Goal: Use online tool/utility: Utilize a website feature to perform a specific function

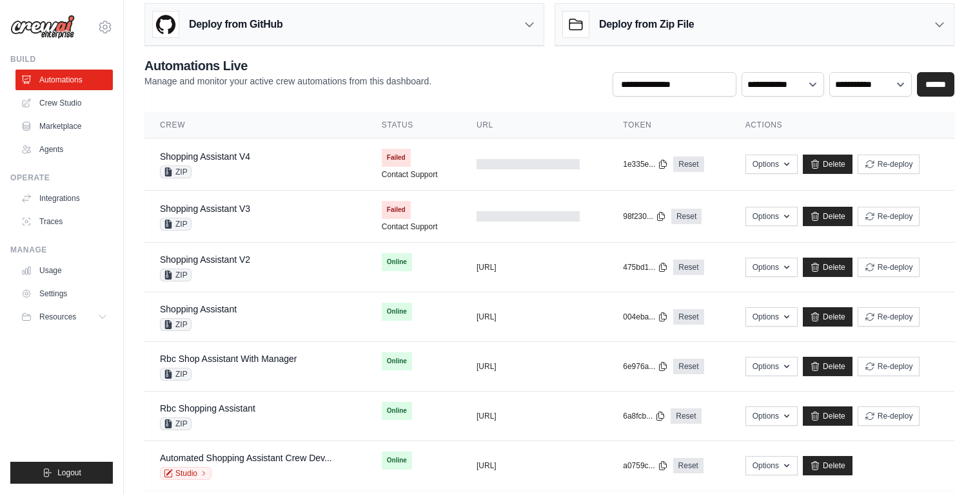
click at [225, 267] on div "Shopping Assistant V2 ZIP" at bounding box center [205, 267] width 90 height 28
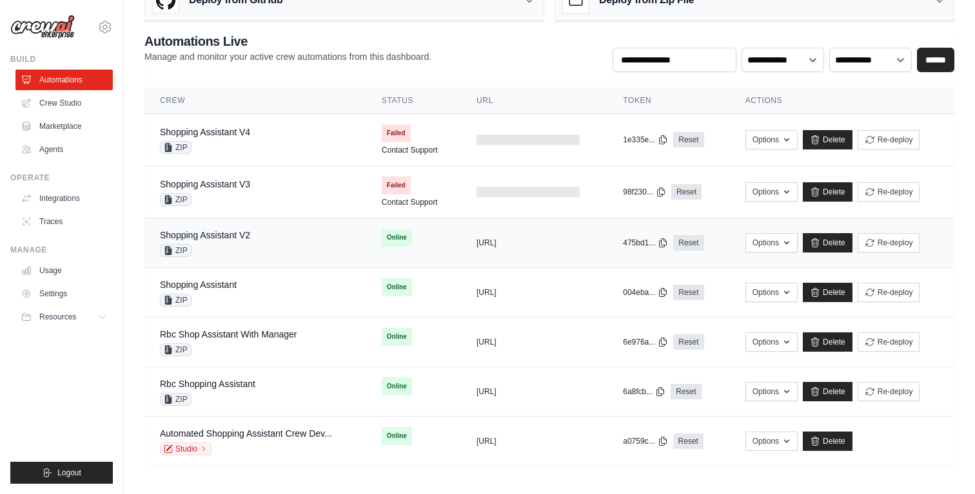
click at [264, 240] on div "Shopping Assistant V2 ZIP" at bounding box center [255, 243] width 191 height 28
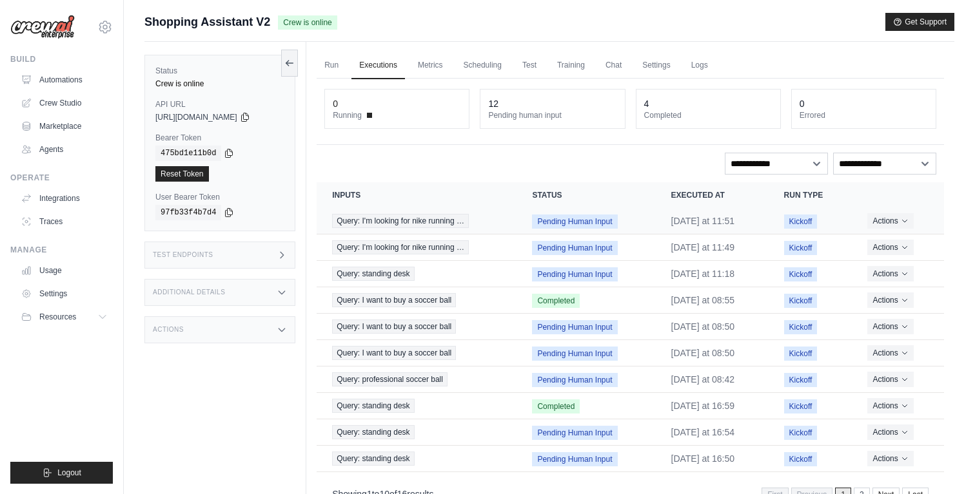
scroll to position [55, 0]
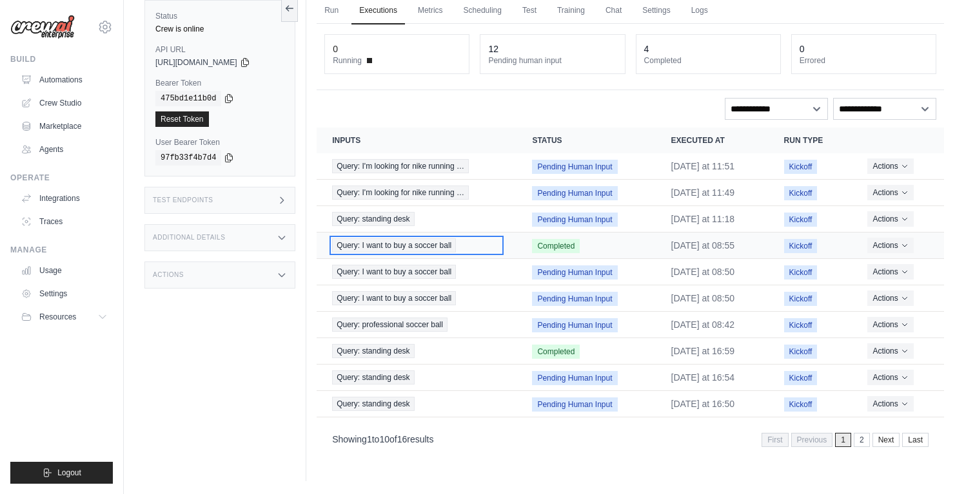
click at [399, 248] on span "Query: I want to buy a soccer ball" at bounding box center [394, 246] width 124 height 14
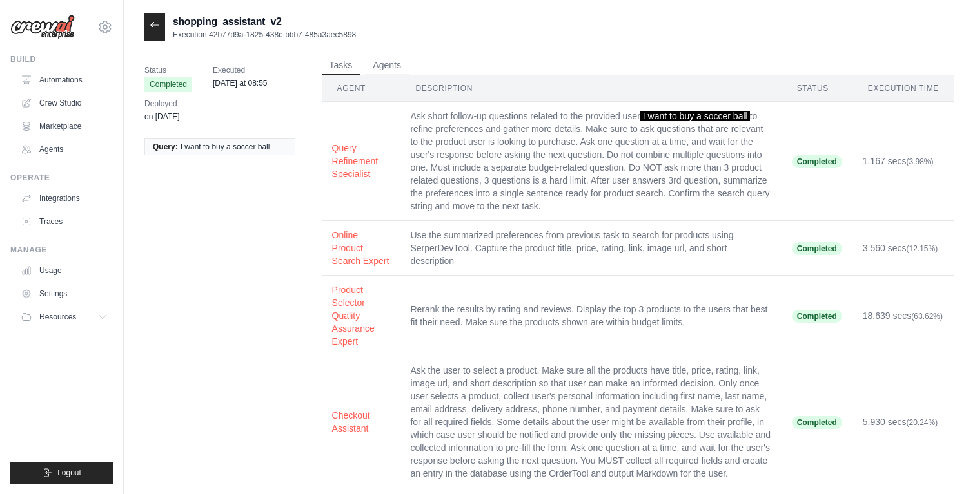
click at [157, 30] on icon at bounding box center [155, 25] width 10 height 10
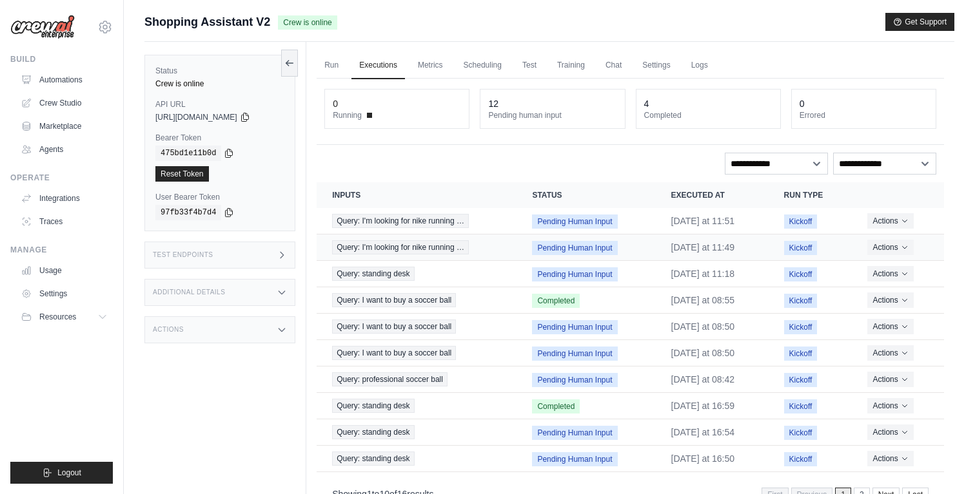
scroll to position [55, 0]
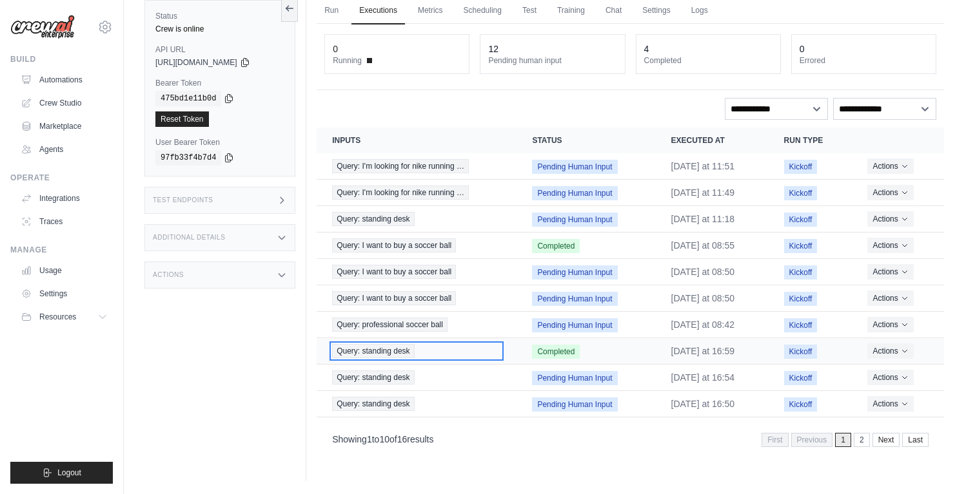
click at [392, 346] on span "Query: standing desk" at bounding box center [373, 351] width 82 height 14
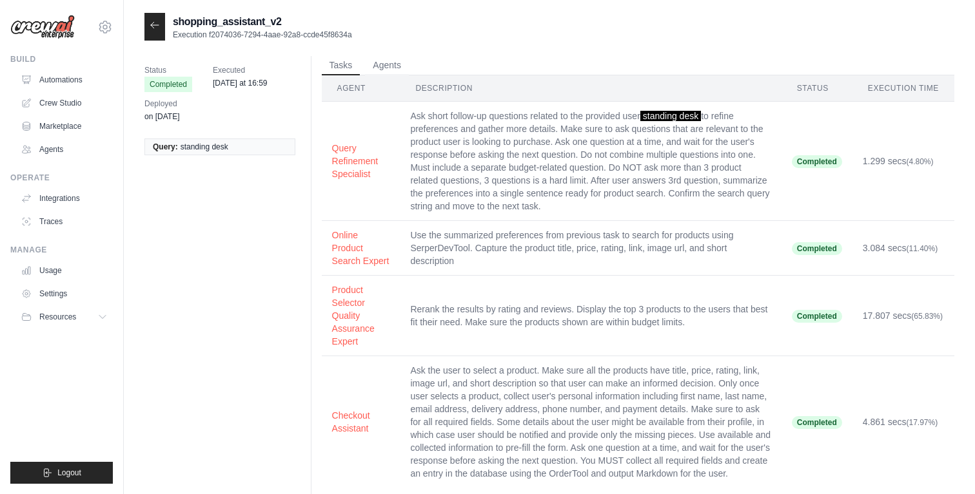
click at [153, 24] on icon at bounding box center [155, 25] width 10 height 10
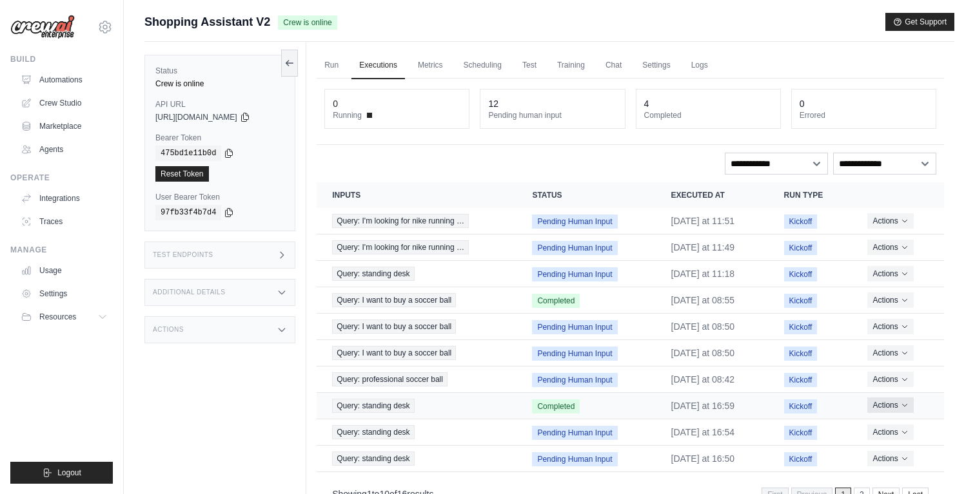
scroll to position [55, 0]
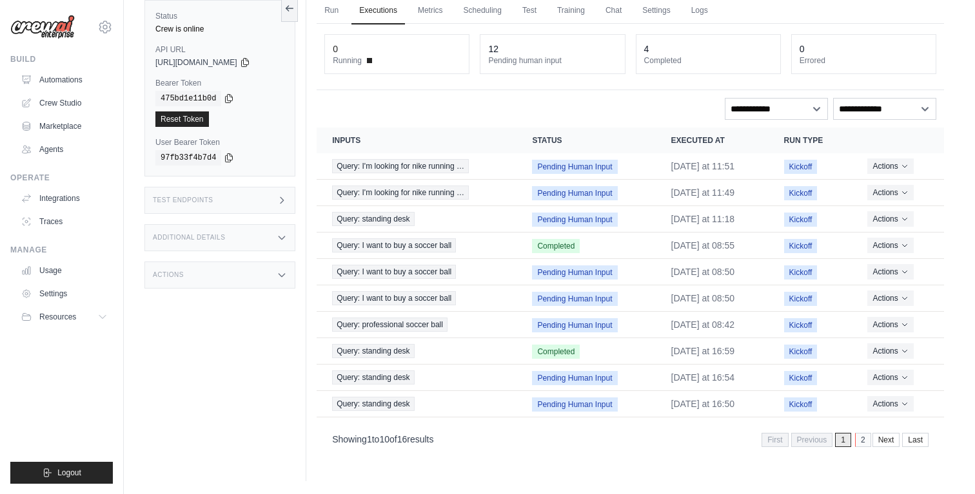
click at [857, 438] on link "2" at bounding box center [863, 440] width 16 height 14
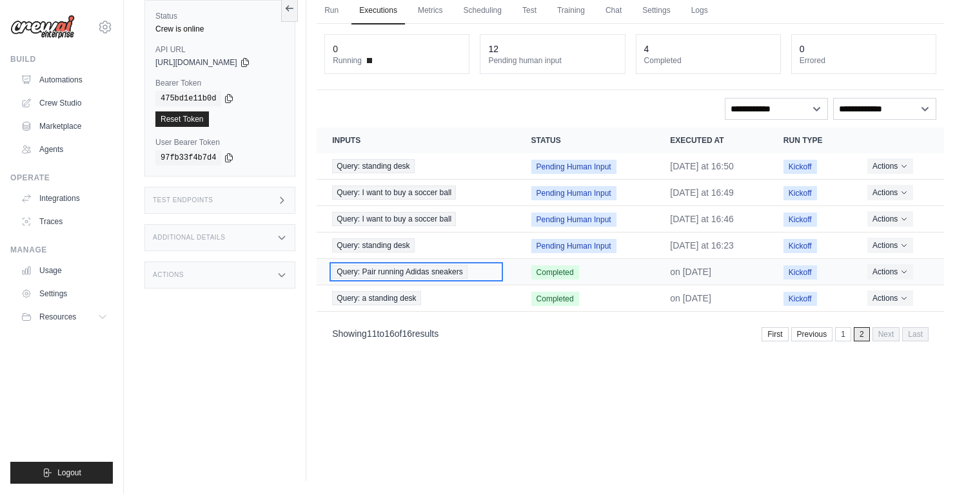
click at [413, 272] on span "Query: Pair running Adidas sneakers" at bounding box center [399, 272] width 135 height 14
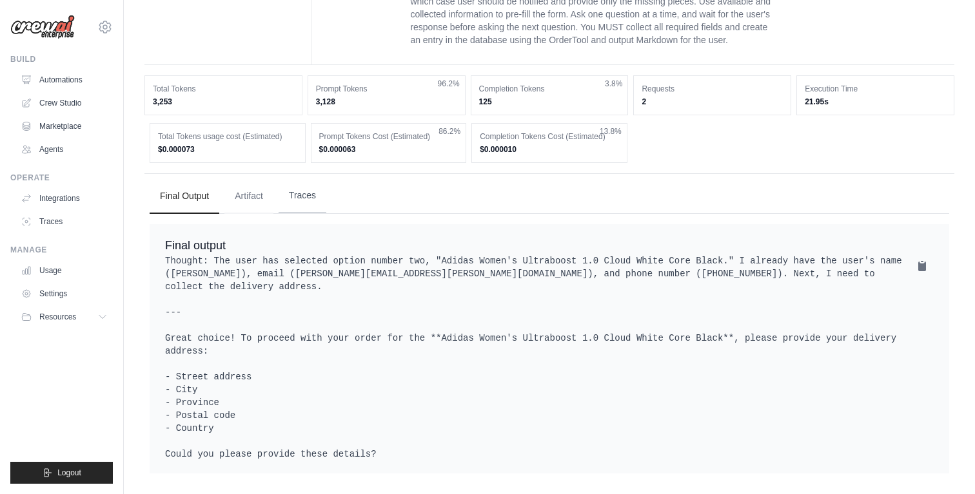
click at [320, 196] on button "Traces" at bounding box center [302, 196] width 48 height 35
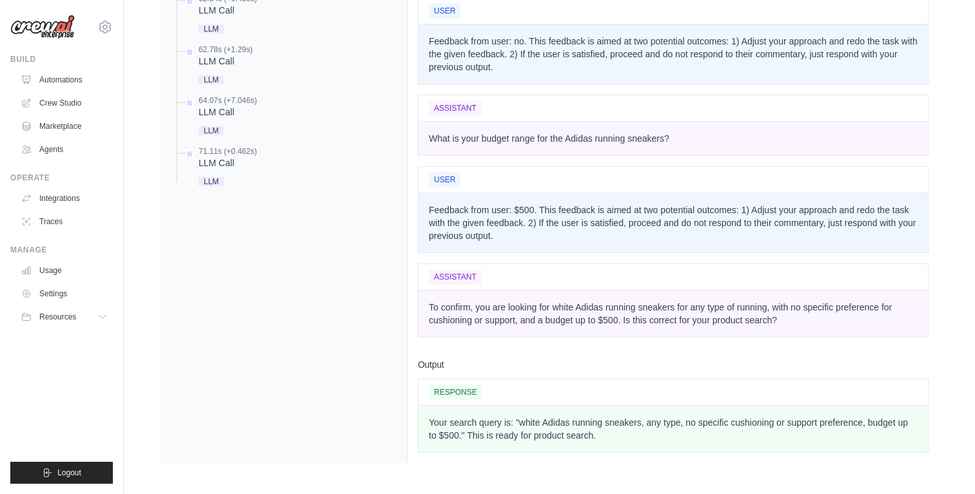
scroll to position [1793, 0]
click at [219, 167] on div "LLM Call" at bounding box center [228, 163] width 58 height 13
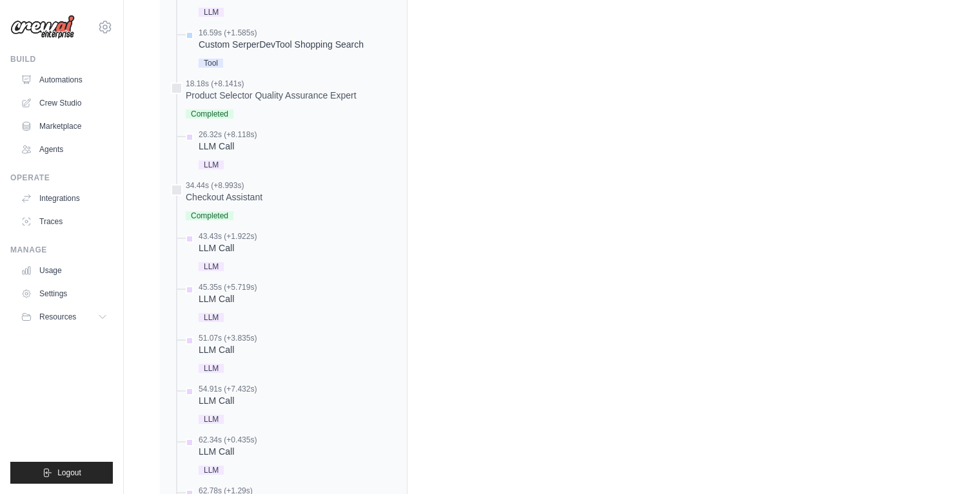
scroll to position [1540, 0]
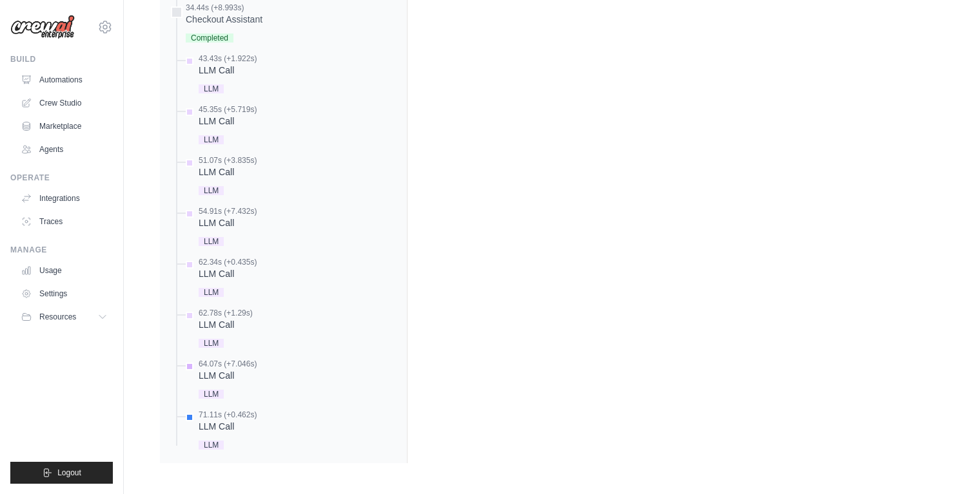
click at [207, 367] on div "64.07s (+7.046s)" at bounding box center [228, 364] width 58 height 10
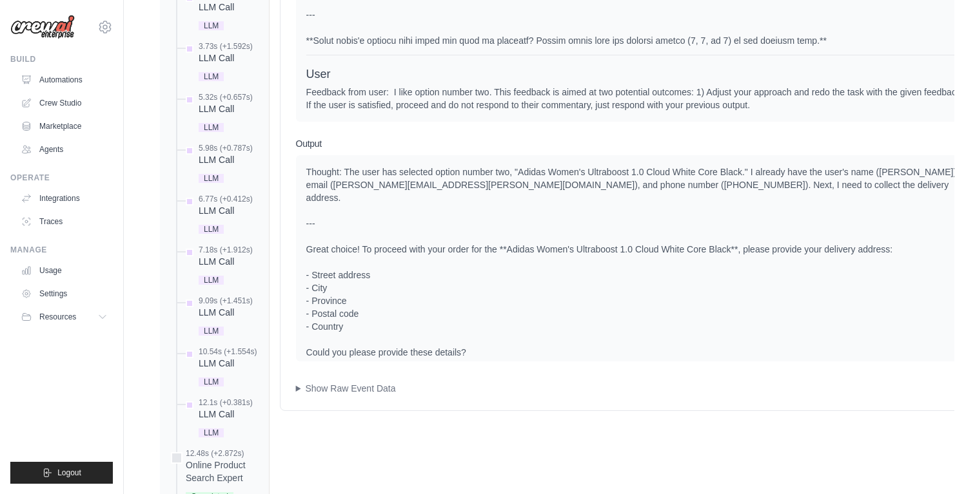
scroll to position [881, 0]
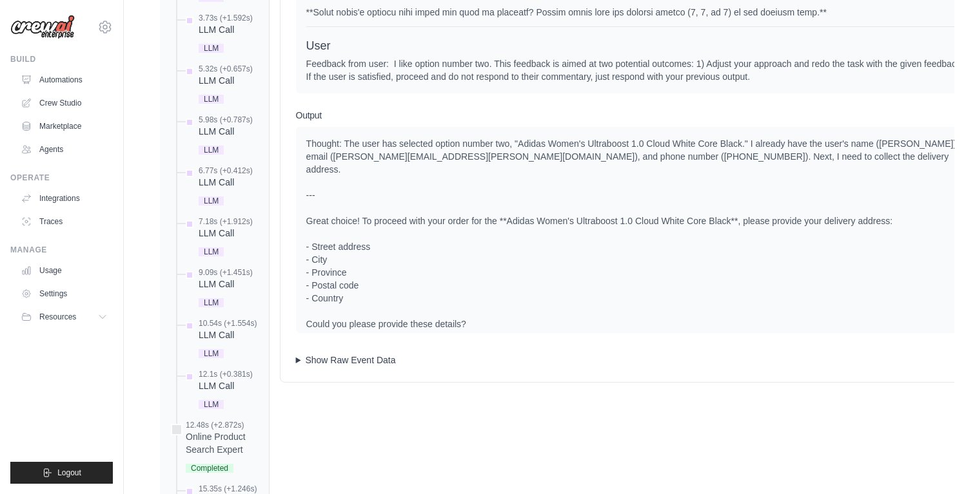
click at [372, 367] on summary "Show Raw Event Data" at bounding box center [643, 360] width 694 height 13
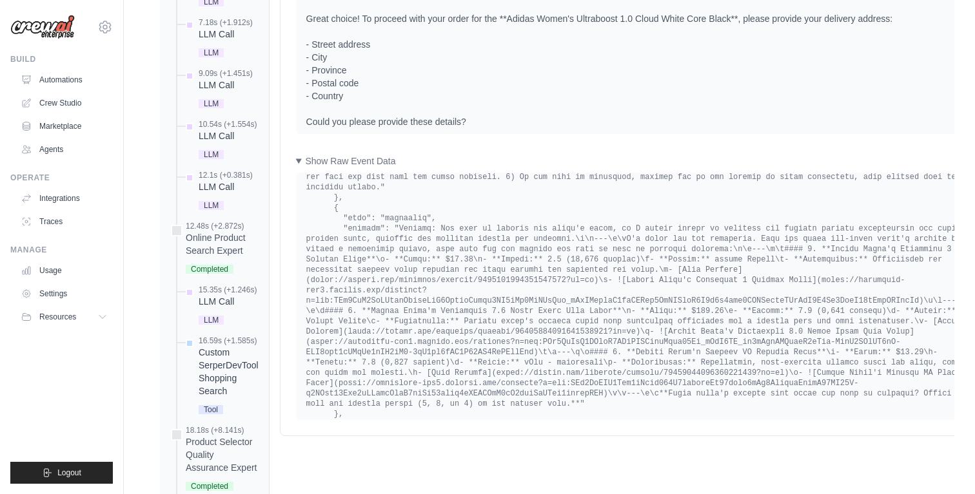
scroll to position [0, 0]
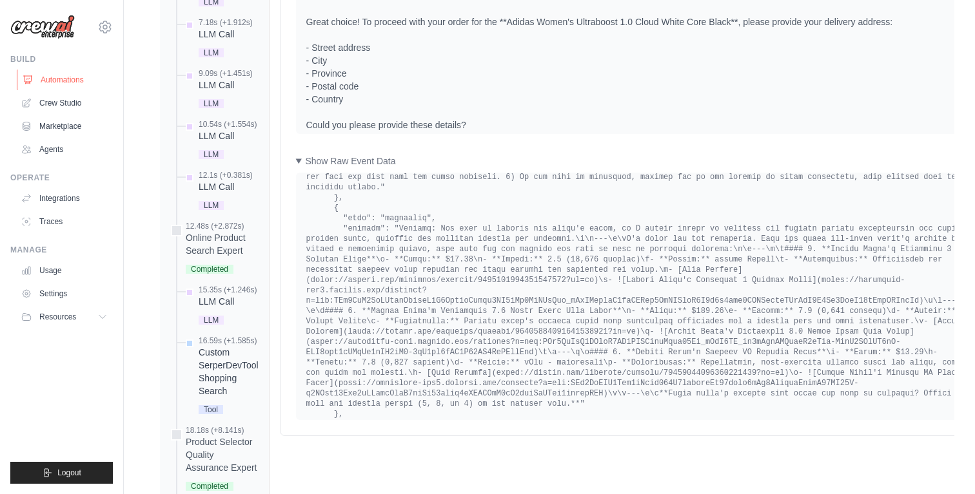
click at [76, 81] on link "Automations" at bounding box center [65, 80] width 97 height 21
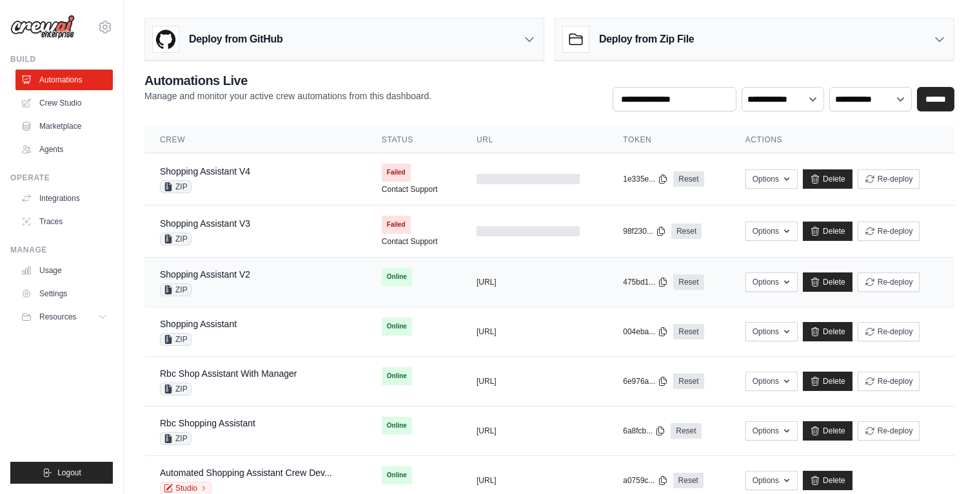
scroll to position [39, 0]
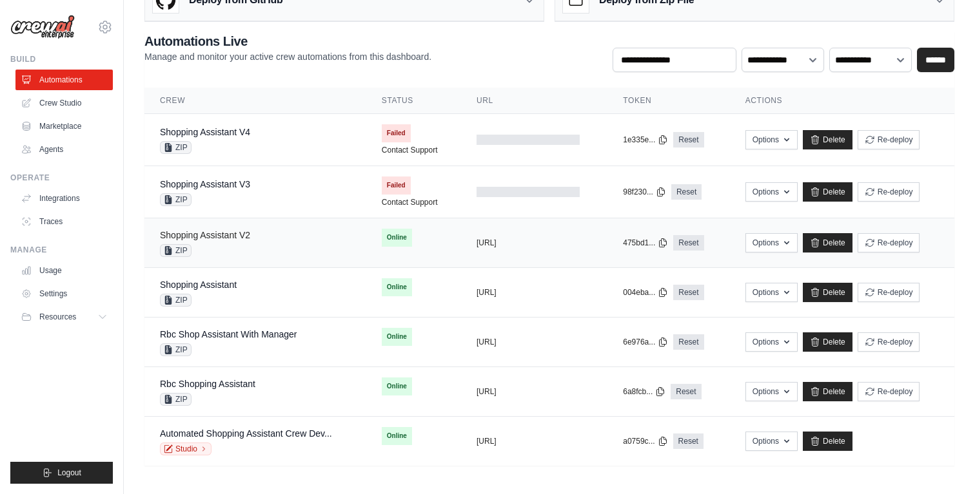
click at [250, 231] on link "Shopping Assistant V2" at bounding box center [205, 235] width 90 height 10
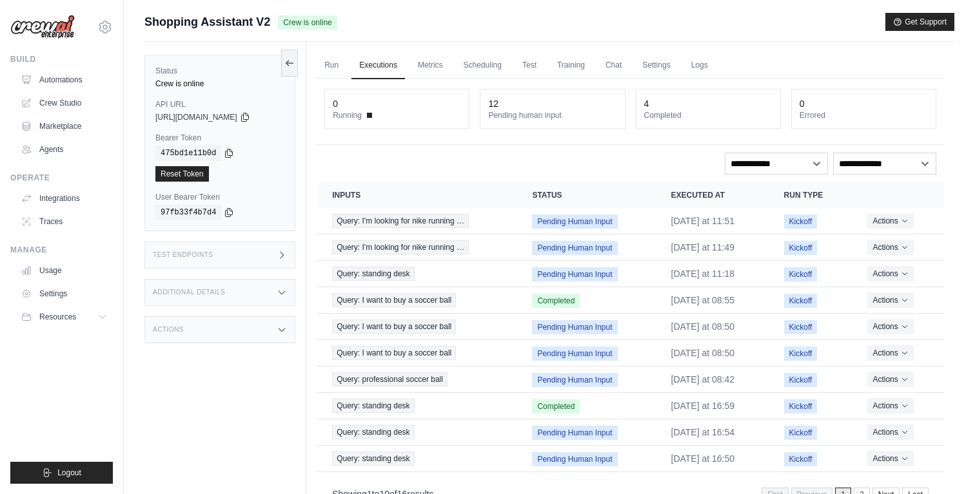
click at [257, 255] on div "Test Endpoints" at bounding box center [219, 255] width 151 height 27
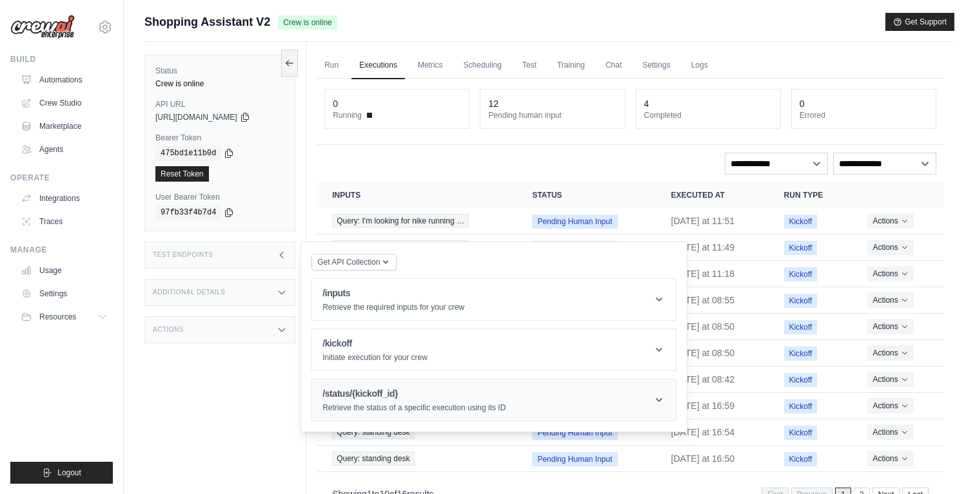
click at [346, 388] on h1 "/status/{kickoff_id}" at bounding box center [413, 393] width 183 height 13
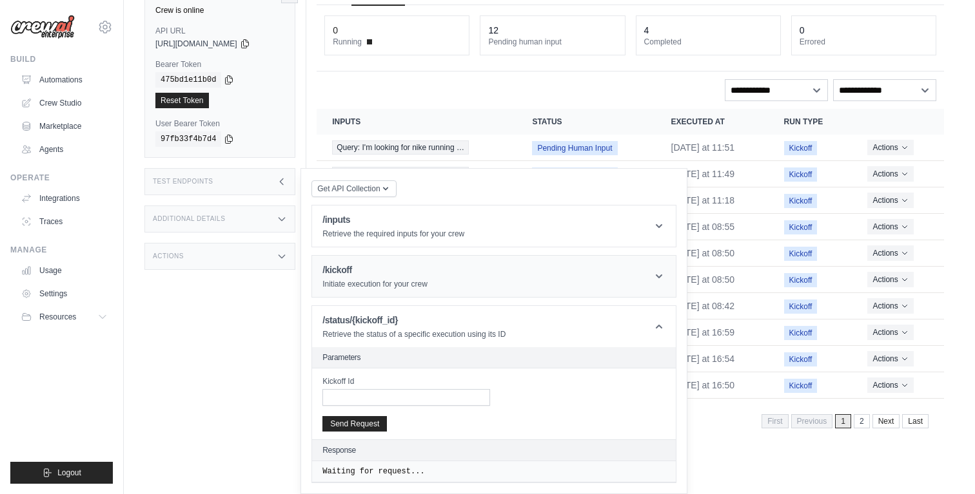
click at [387, 275] on h1 "/kickoff" at bounding box center [374, 270] width 105 height 13
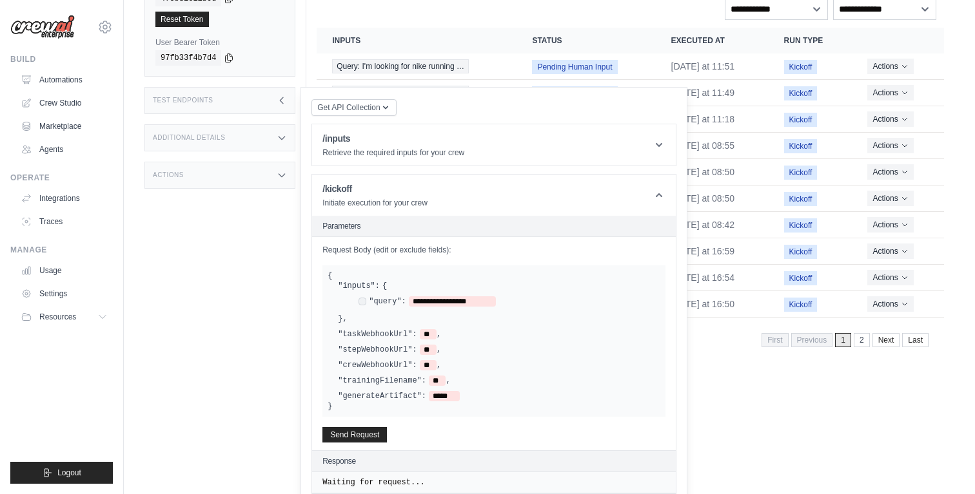
scroll to position [216, 0]
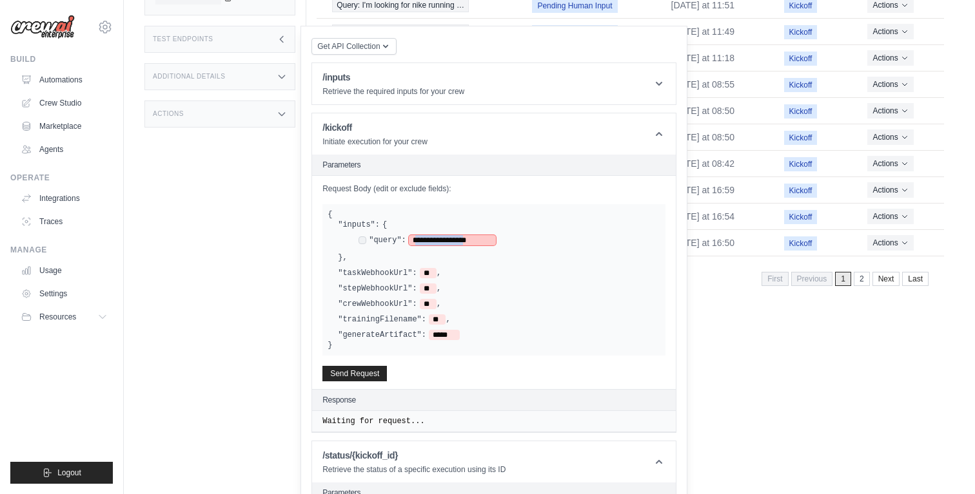
drag, startPoint x: 488, startPoint y: 239, endPoint x: 419, endPoint y: 239, distance: 69.0
click at [419, 239] on span "**********" at bounding box center [452, 240] width 87 height 10
click at [378, 378] on button "Send Request" at bounding box center [354, 373] width 64 height 15
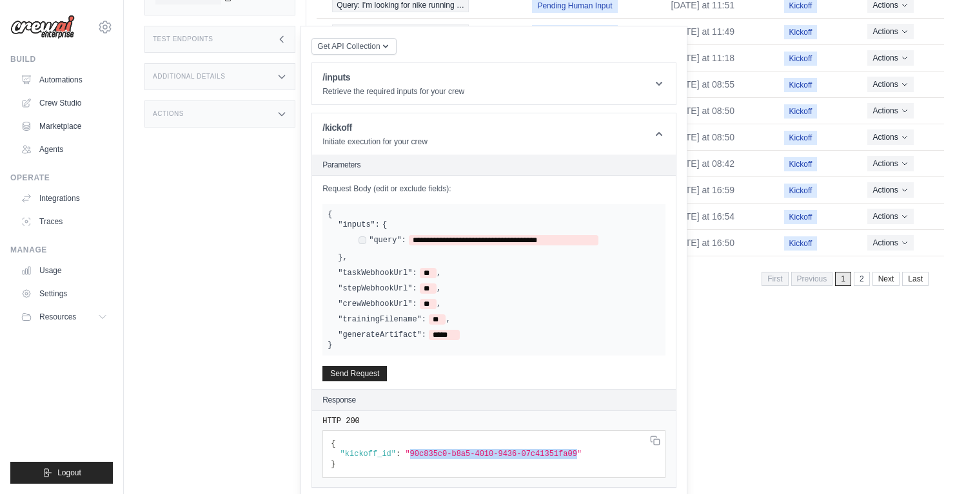
drag, startPoint x: 409, startPoint y: 454, endPoint x: 576, endPoint y: 453, distance: 167.6
click at [576, 453] on span ""90c835c0-b8a5-4010-9436-07c41351fa09"" at bounding box center [493, 454] width 177 height 9
copy span "90c835c0-b8a5-4010-9436-07c41351fa09"
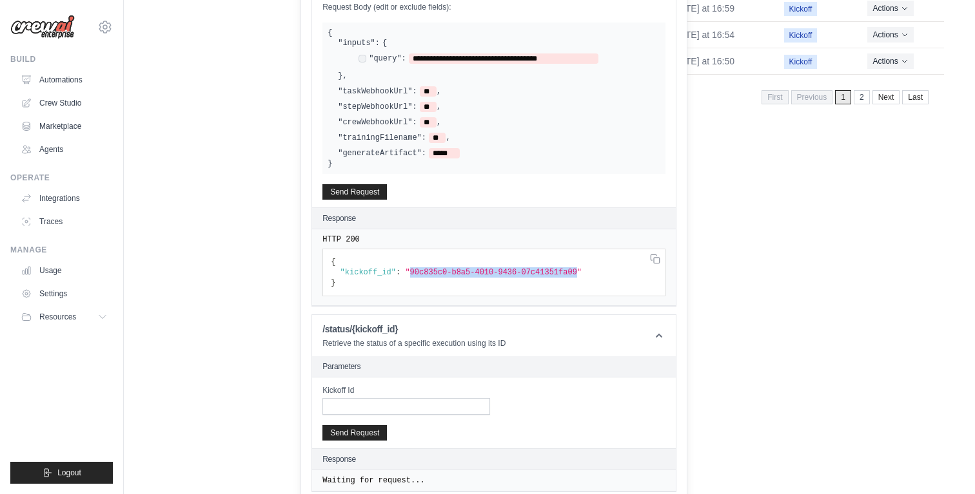
scroll to position [407, 0]
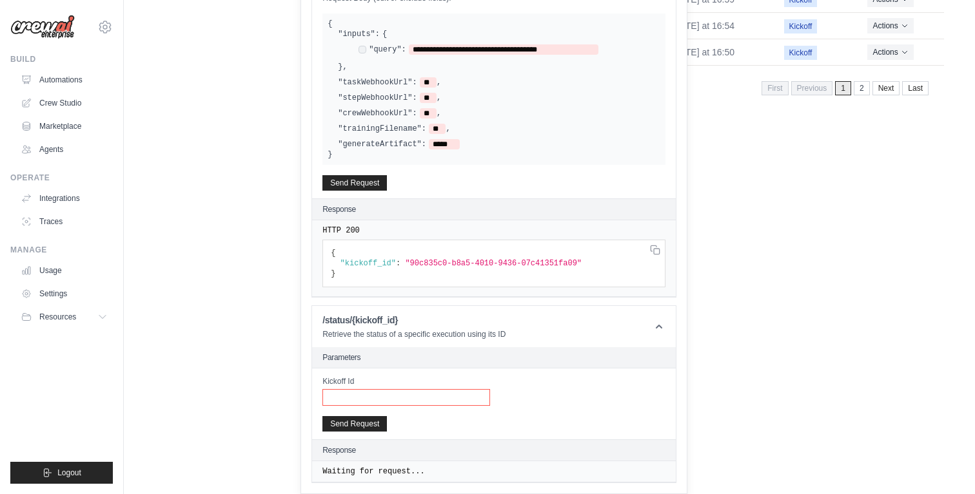
click at [435, 396] on input "Kickoff Id" at bounding box center [406, 397] width 168 height 17
paste input "**********"
type input "**********"
click at [356, 425] on button "Send Request" at bounding box center [354, 423] width 64 height 15
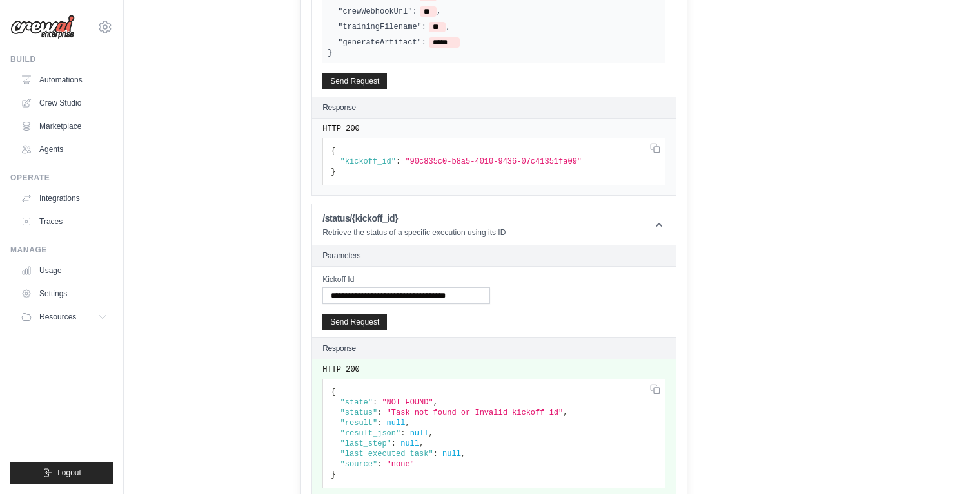
scroll to position [524, 0]
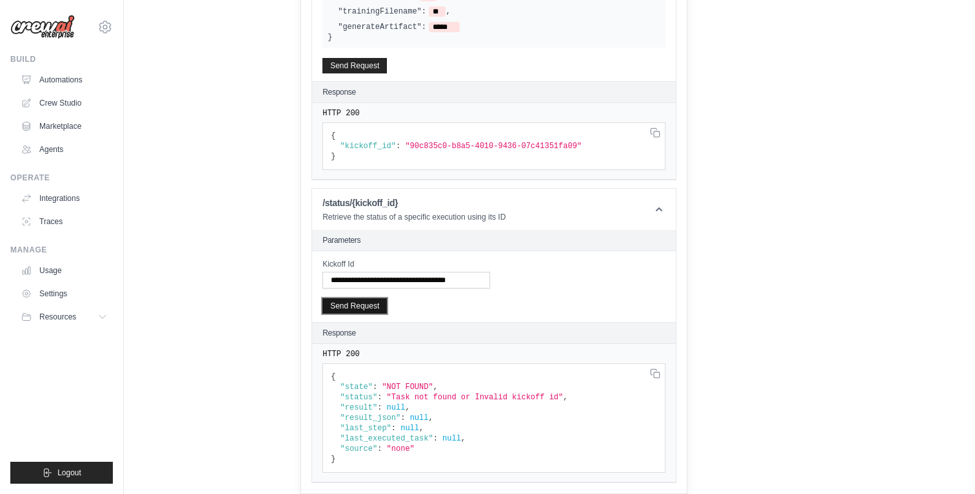
click at [375, 306] on button "Send Request" at bounding box center [354, 305] width 64 height 15
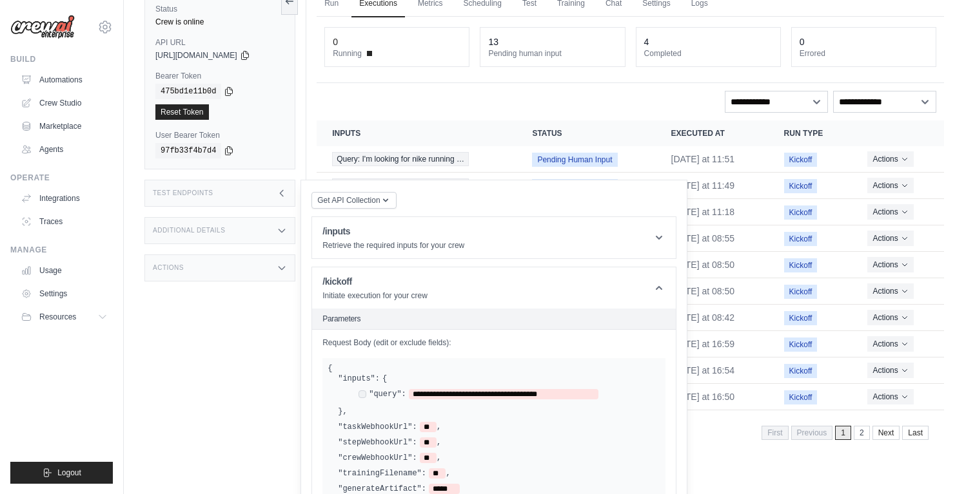
scroll to position [0, 0]
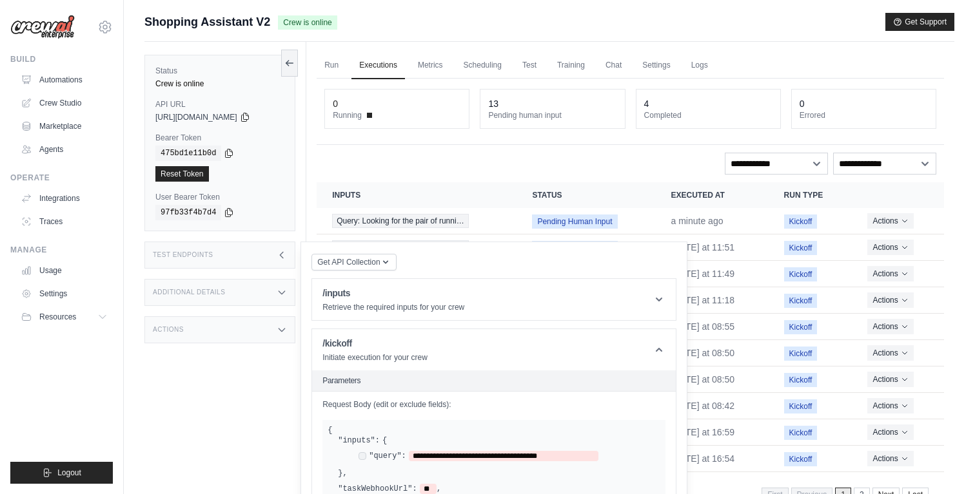
click at [215, 268] on div "Test Endpoints" at bounding box center [219, 255] width 151 height 27
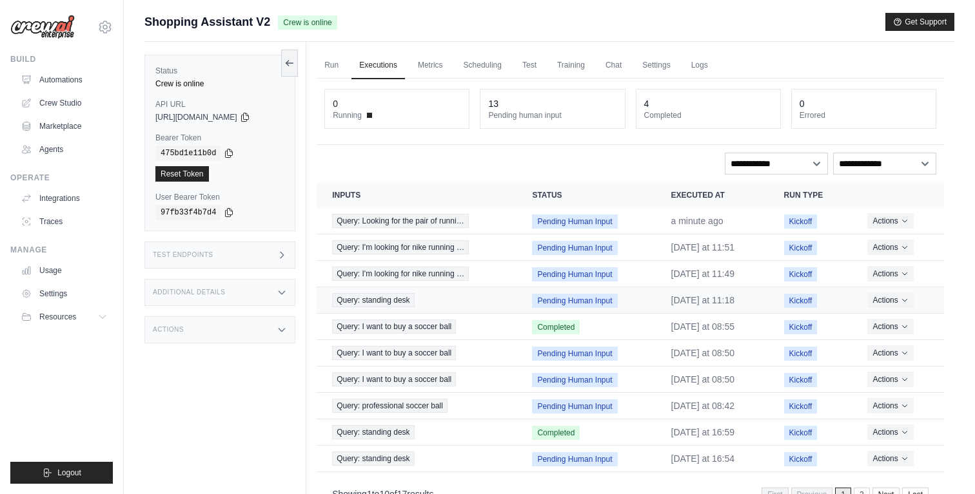
scroll to position [55, 0]
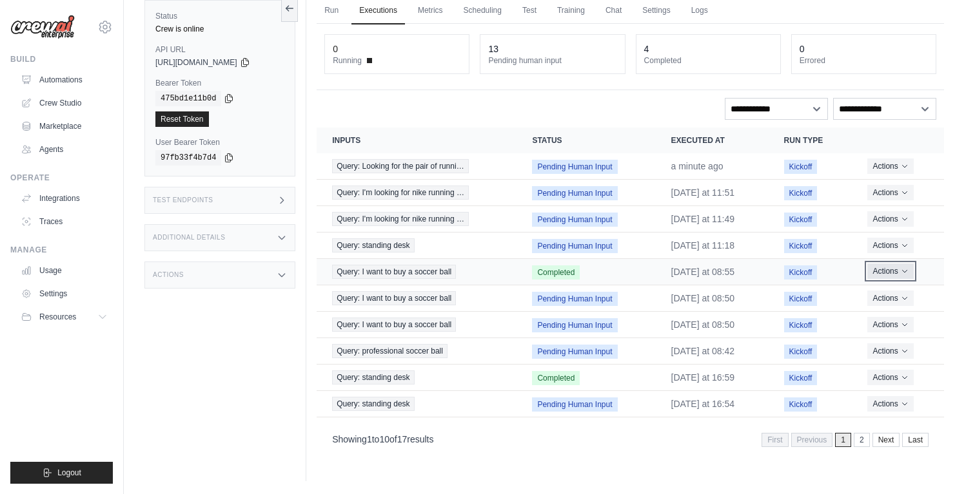
click at [886, 270] on button "Actions" at bounding box center [890, 271] width 46 height 15
click at [866, 315] on td "Actions View Details Delete" at bounding box center [898, 325] width 92 height 26
click at [886, 277] on button "Actions" at bounding box center [890, 271] width 46 height 15
click at [878, 318] on button "Delete" at bounding box center [887, 315] width 83 height 21
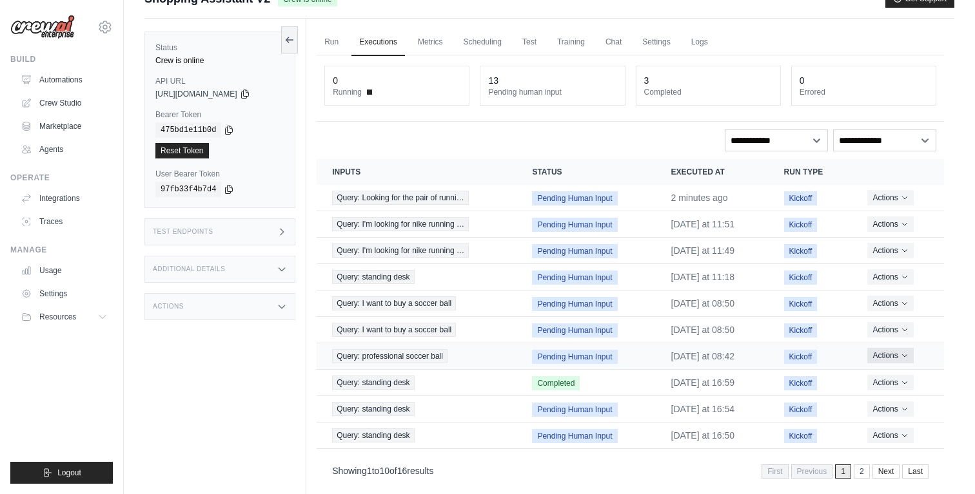
scroll to position [99, 0]
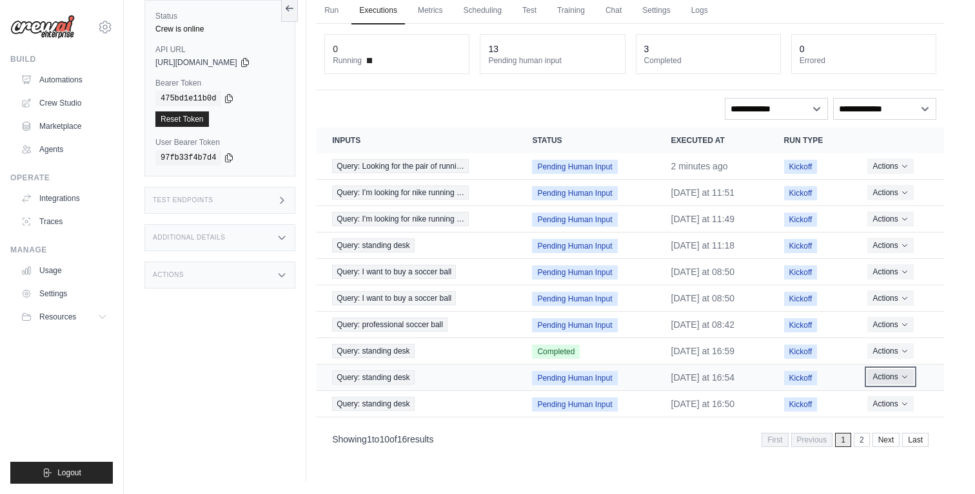
click at [901, 380] on button "Actions" at bounding box center [890, 376] width 46 height 15
click at [869, 424] on button "Delete" at bounding box center [887, 421] width 83 height 21
click at [896, 404] on button "Actions" at bounding box center [890, 403] width 46 height 15
click at [874, 442] on button "Delete" at bounding box center [887, 447] width 83 height 21
click at [906, 303] on button "Actions" at bounding box center [890, 297] width 46 height 15
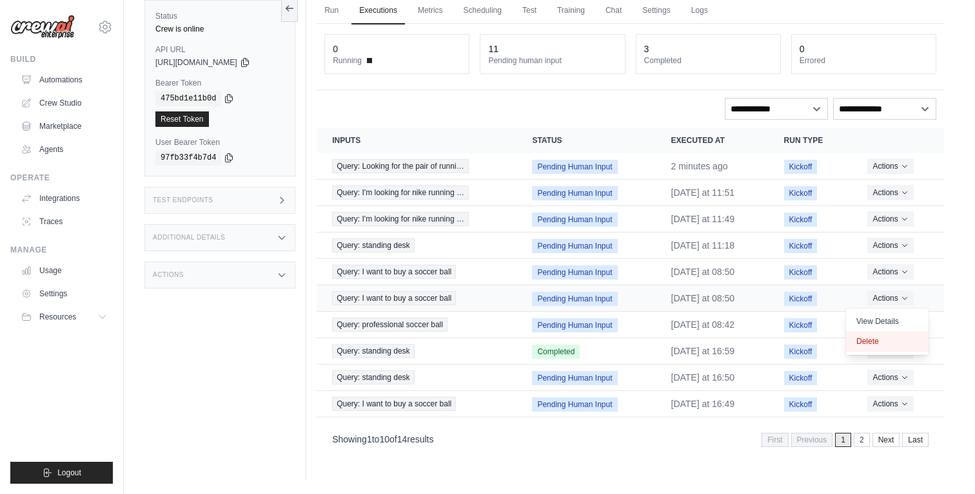
click at [878, 344] on button "Delete" at bounding box center [887, 341] width 83 height 21
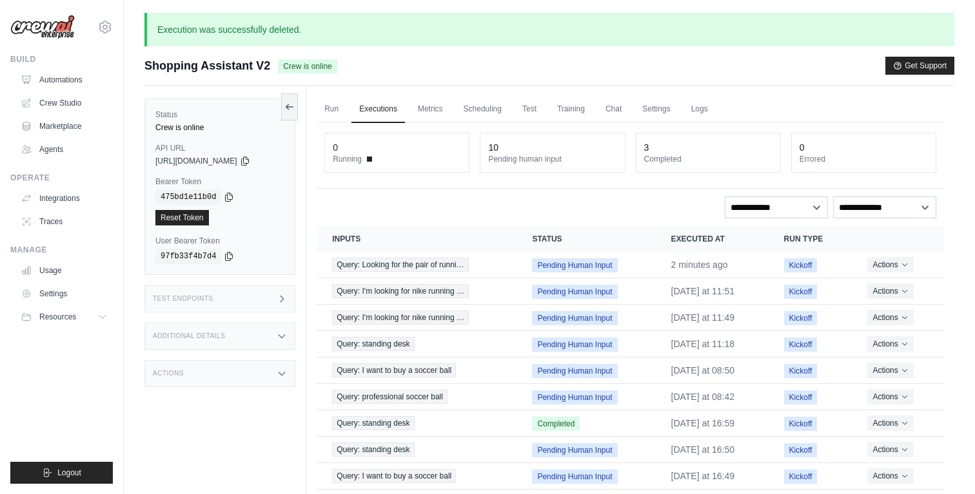
scroll to position [35, 0]
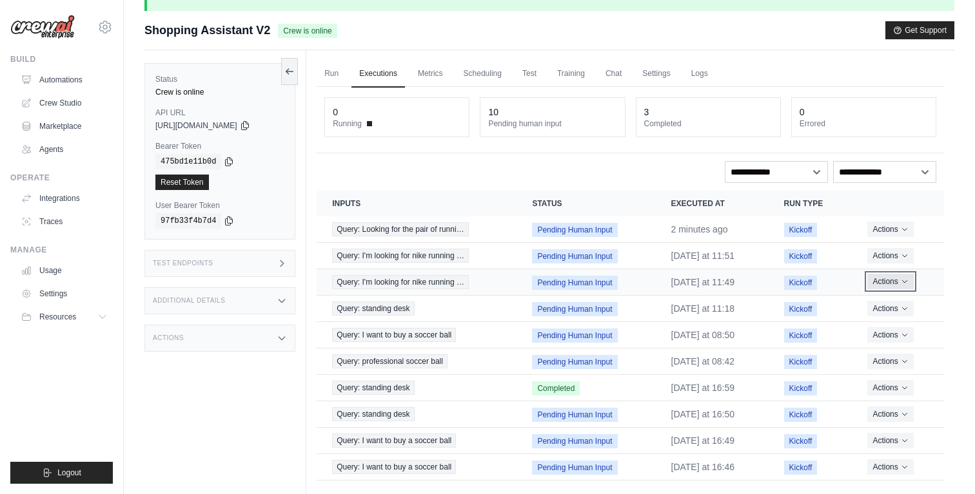
click at [890, 286] on button "Actions" at bounding box center [890, 281] width 46 height 15
click at [857, 327] on button "Delete" at bounding box center [887, 325] width 83 height 21
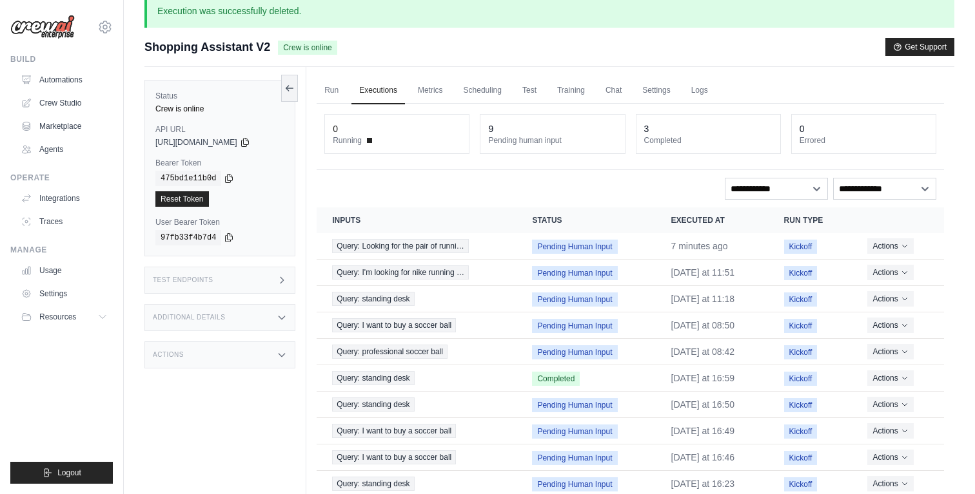
scroll to position [0, 0]
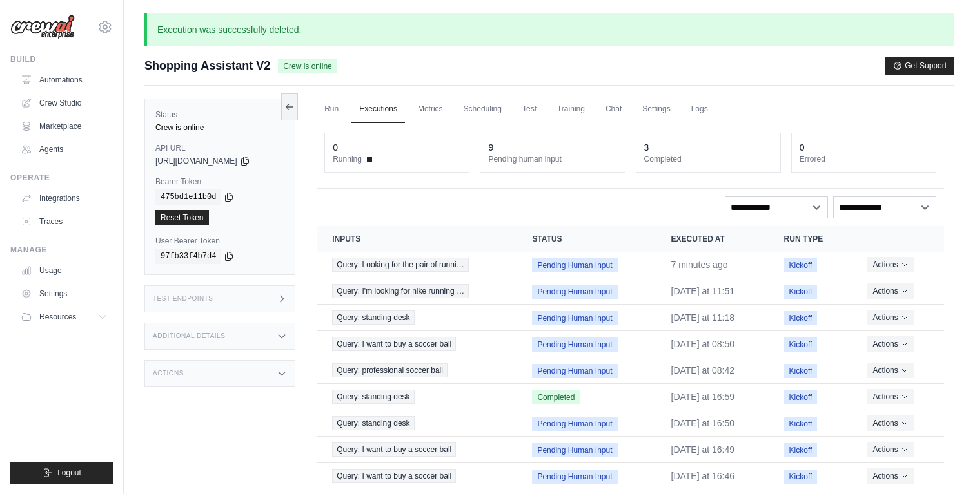
click at [249, 307] on div "Test Endpoints" at bounding box center [219, 299] width 151 height 27
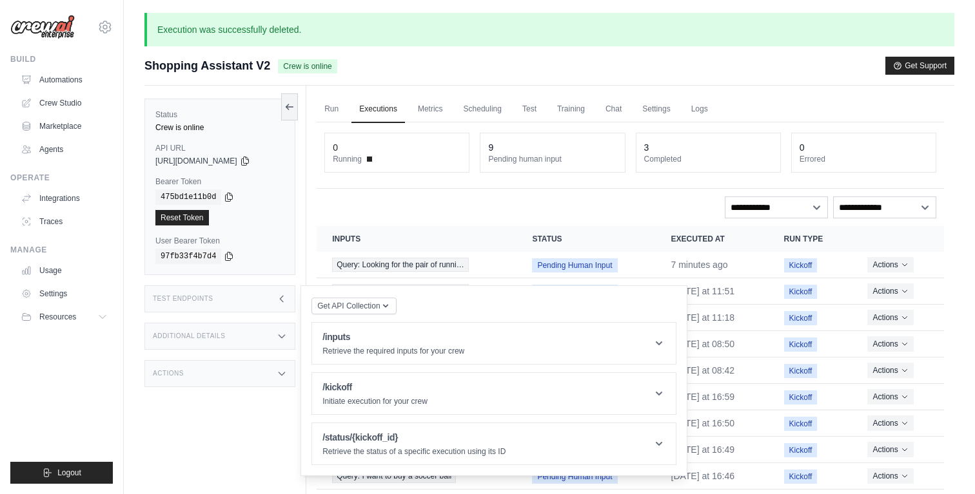
click at [249, 307] on div "Test Endpoints" at bounding box center [219, 299] width 151 height 27
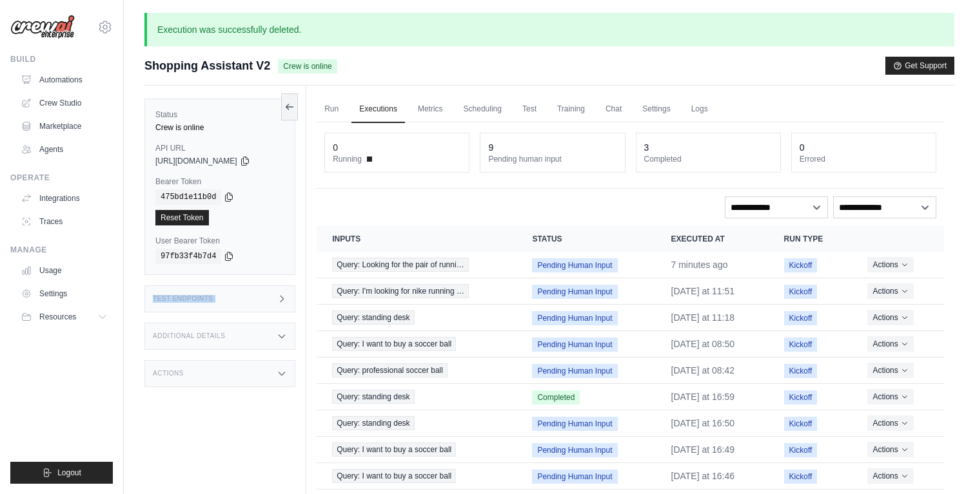
click at [249, 307] on div "Test Endpoints" at bounding box center [219, 299] width 151 height 27
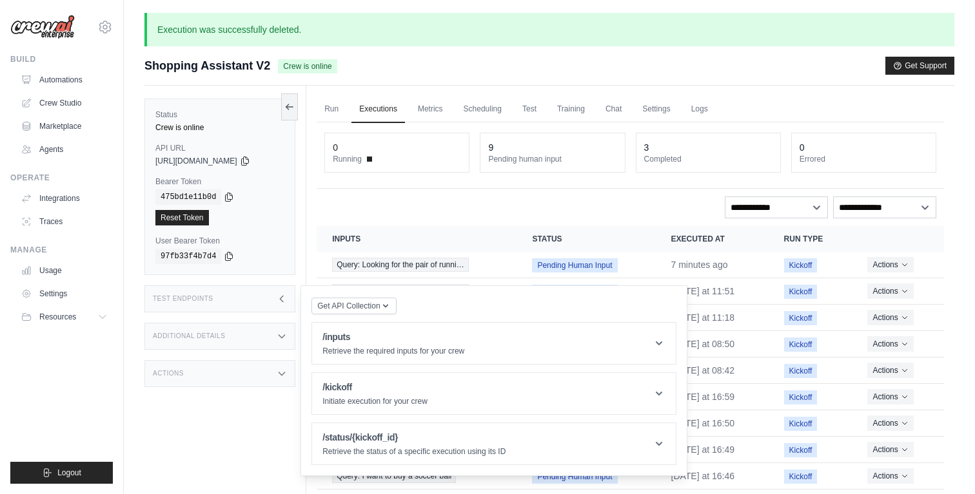
click at [281, 306] on div "Test Endpoints" at bounding box center [219, 299] width 151 height 27
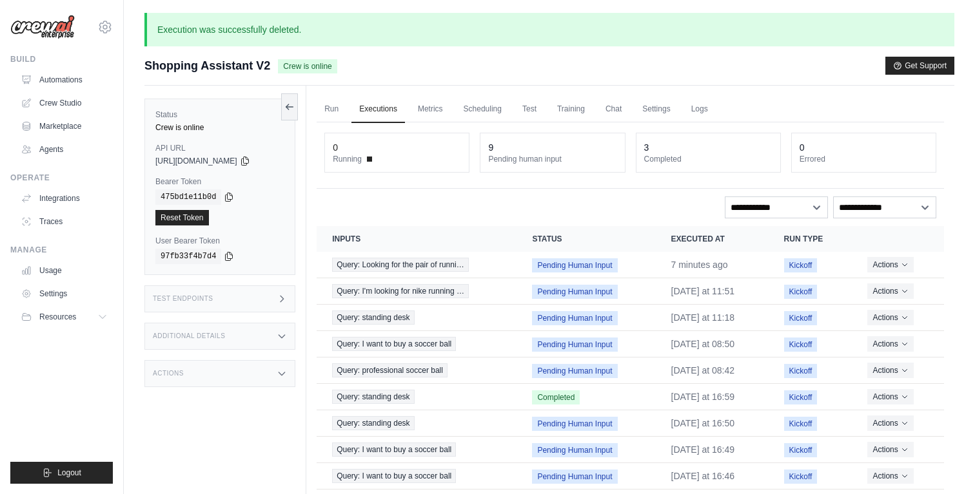
click at [281, 306] on div "Test Endpoints" at bounding box center [219, 299] width 151 height 27
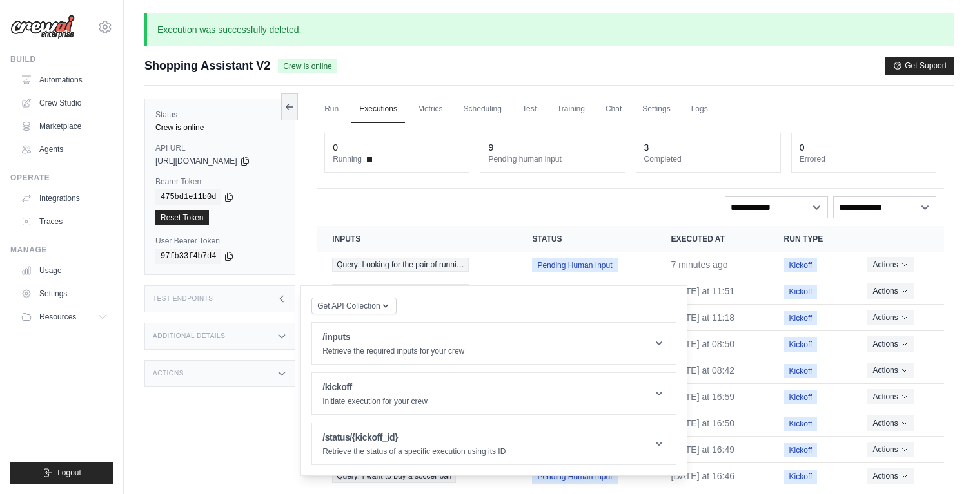
click at [236, 422] on div "Status Crew is online API URL copied https://shopping-assistant-v2-3d91931c-793…" at bounding box center [225, 333] width 162 height 494
click at [263, 381] on div "Actions" at bounding box center [219, 373] width 151 height 27
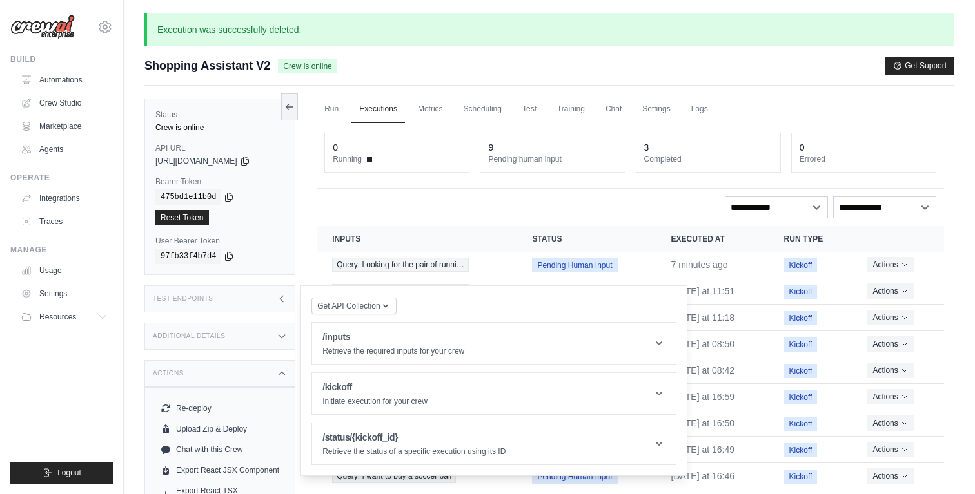
scroll to position [99, 0]
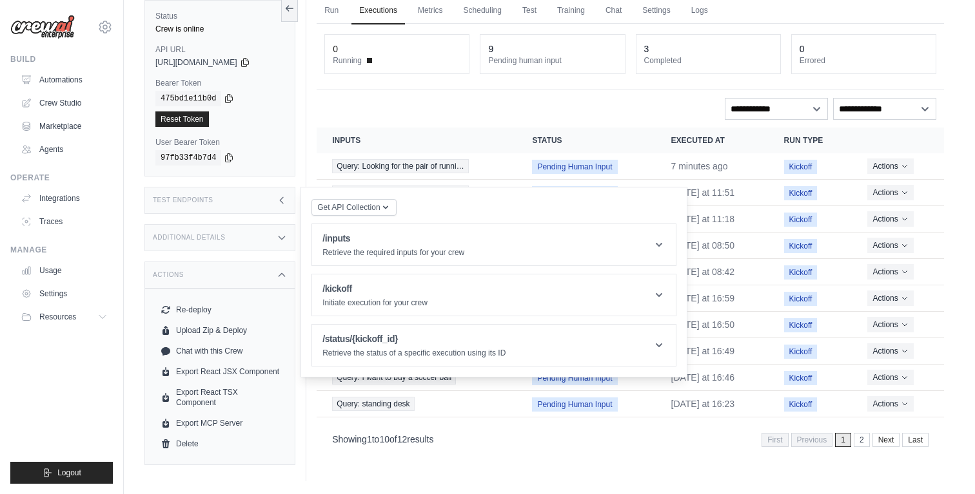
click at [278, 203] on icon at bounding box center [282, 200] width 10 height 10
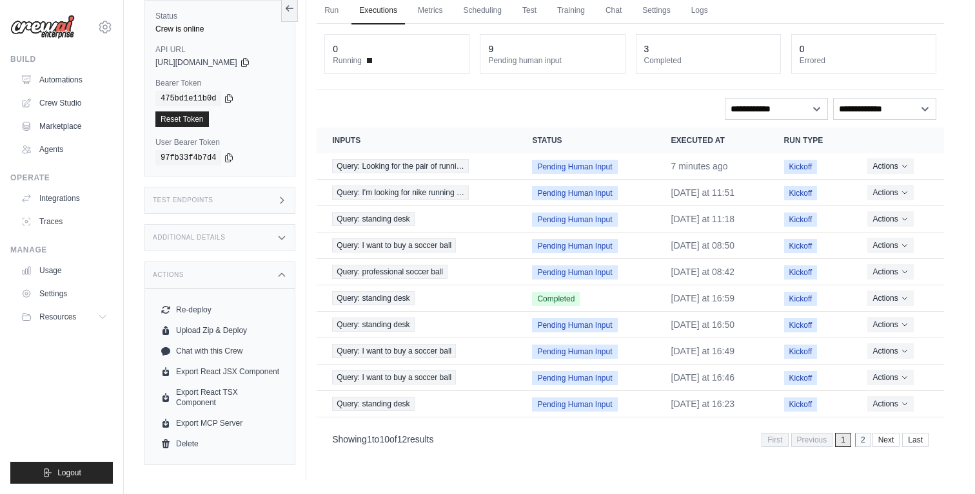
click at [859, 440] on link "2" at bounding box center [863, 440] width 16 height 14
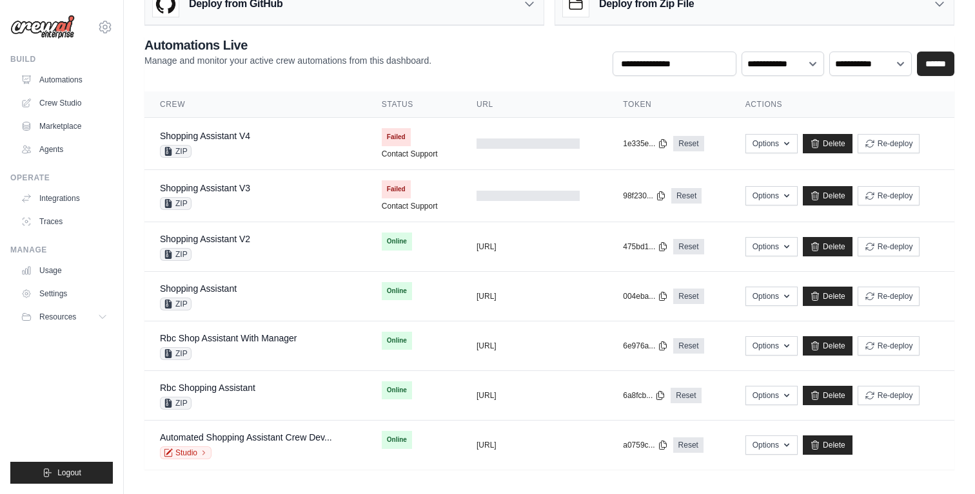
scroll to position [39, 0]
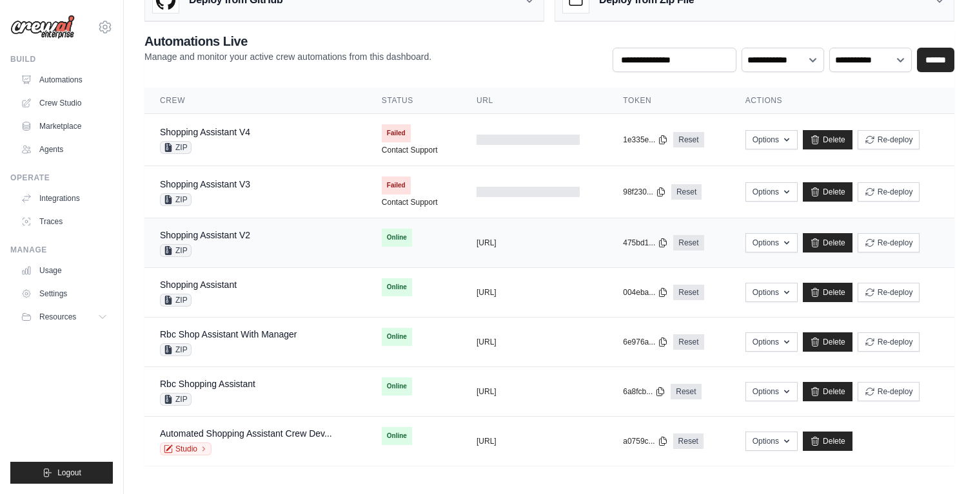
click at [275, 248] on div "Shopping Assistant V2 ZIP" at bounding box center [255, 243] width 191 height 28
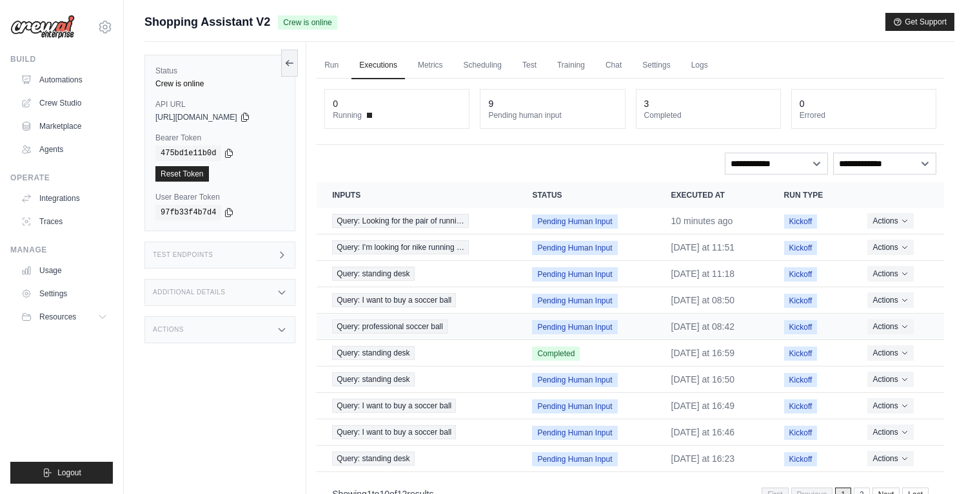
scroll to position [55, 0]
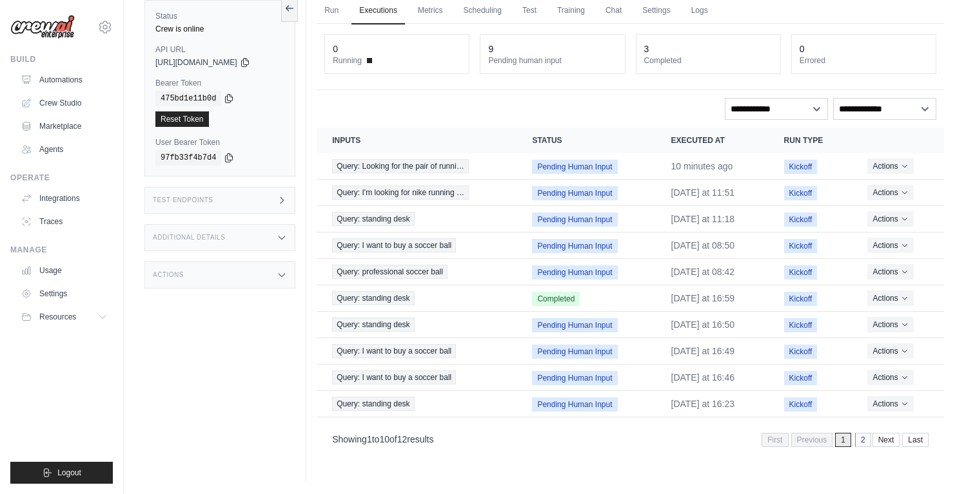
click at [863, 444] on link "2" at bounding box center [863, 440] width 16 height 14
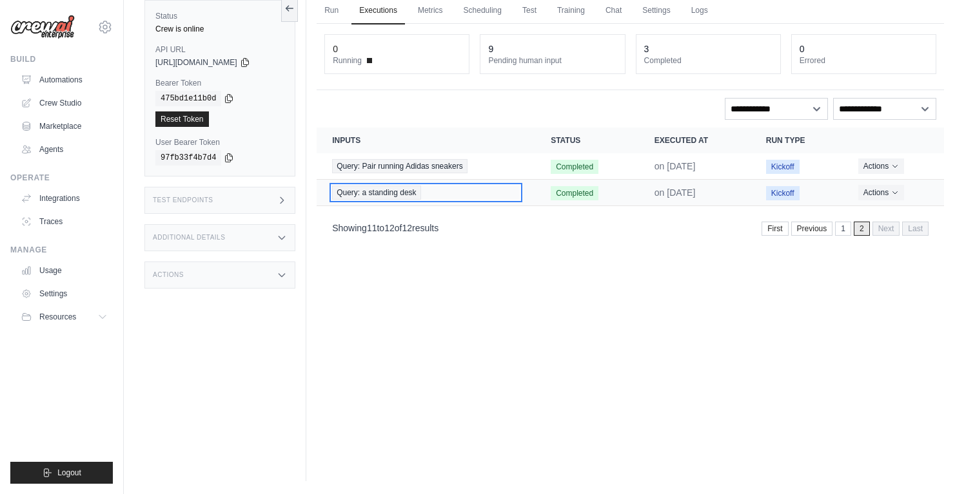
click at [376, 190] on span "Query: a standing desk" at bounding box center [376, 193] width 88 height 14
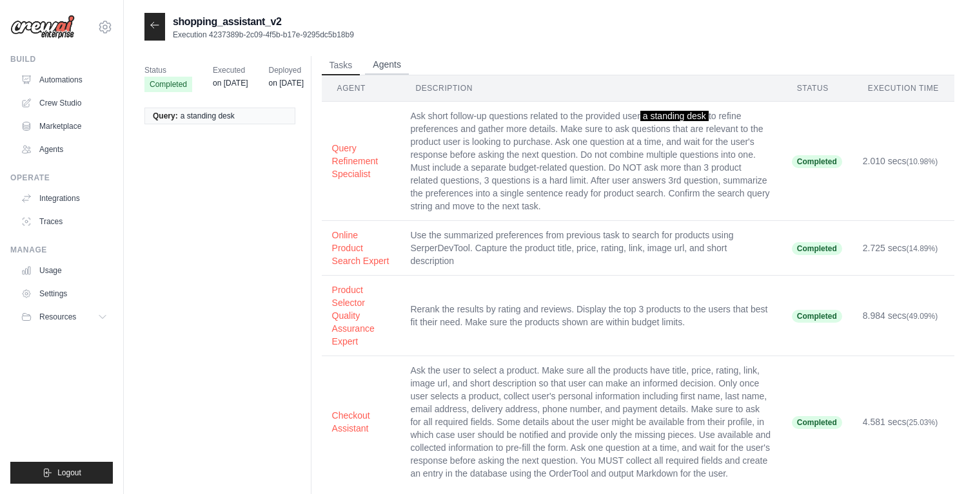
click at [393, 72] on button "Agents" at bounding box center [387, 64] width 44 height 19
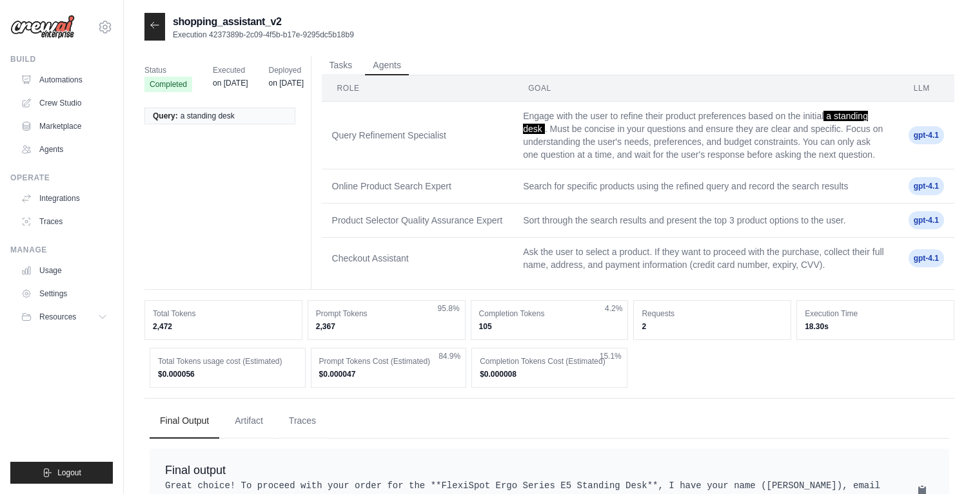
scroll to position [212, 0]
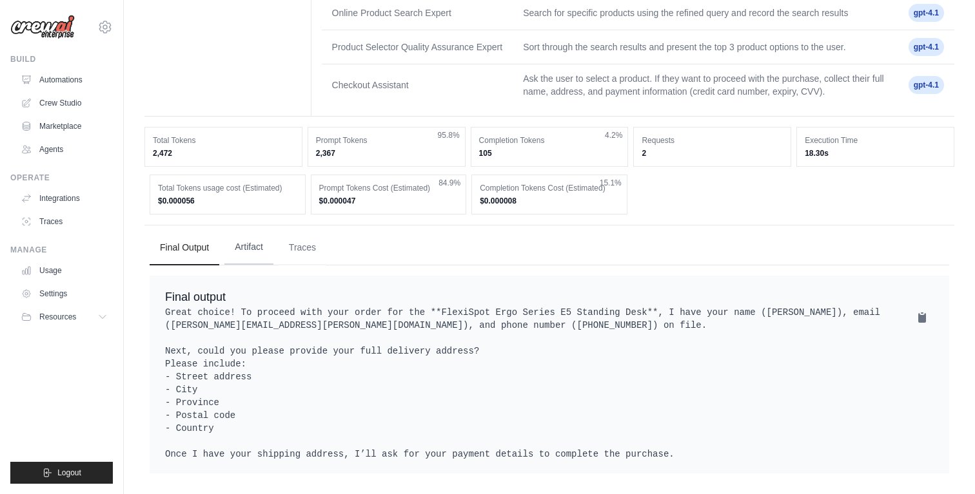
click at [255, 234] on button "Artifact" at bounding box center [248, 247] width 49 height 35
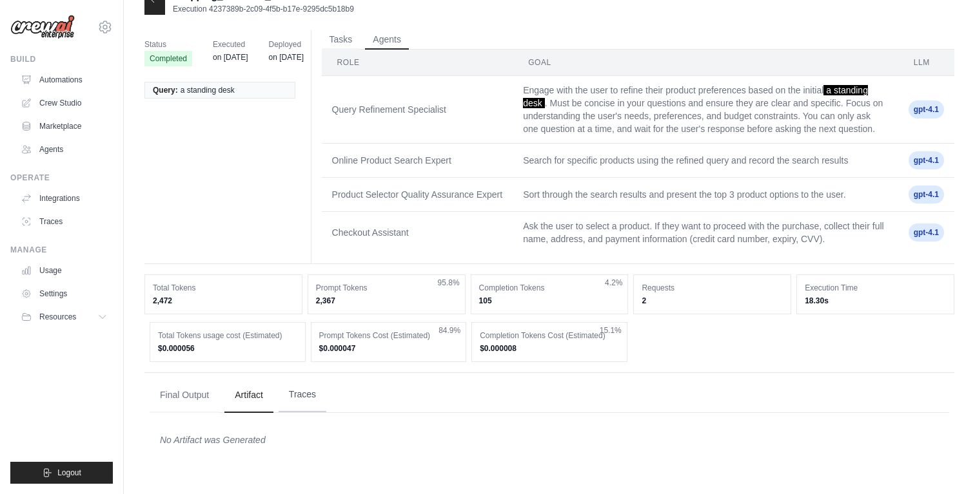
click at [298, 401] on button "Traces" at bounding box center [302, 395] width 48 height 35
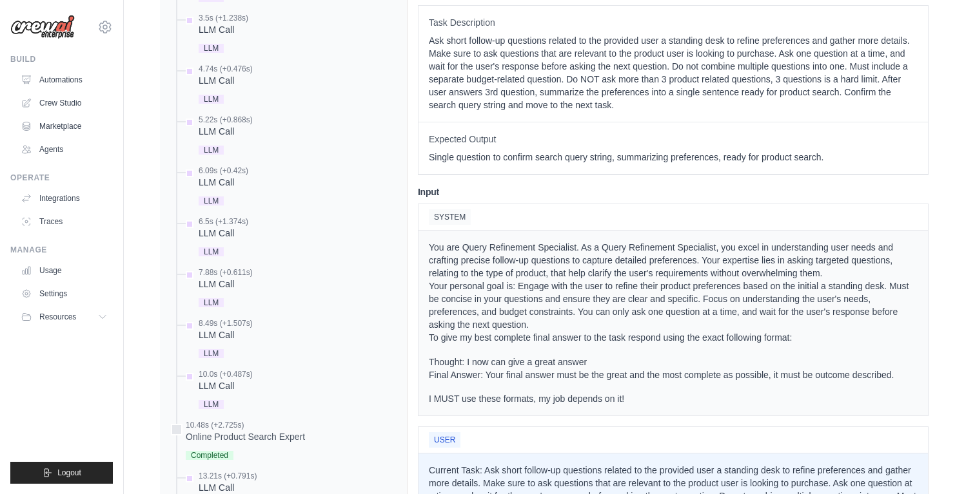
scroll to position [669, 0]
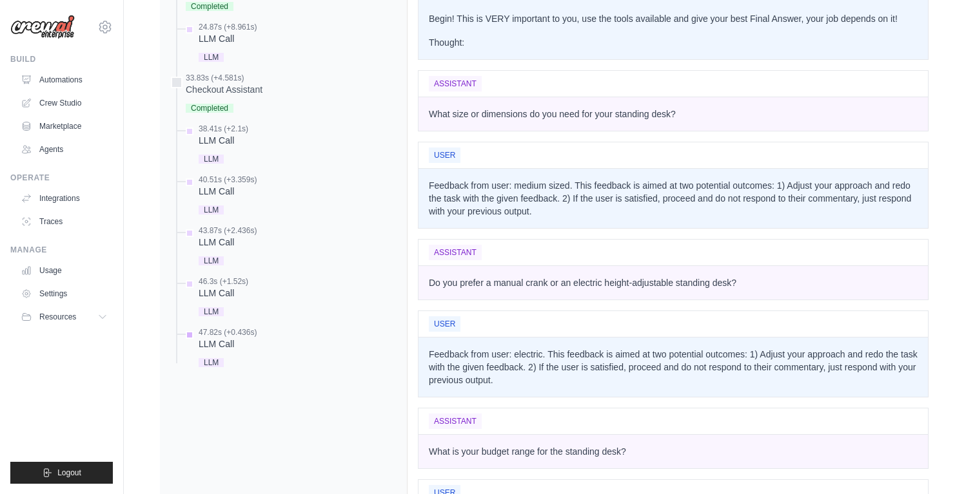
click at [257, 371] on div "LLM" at bounding box center [228, 361] width 58 height 17
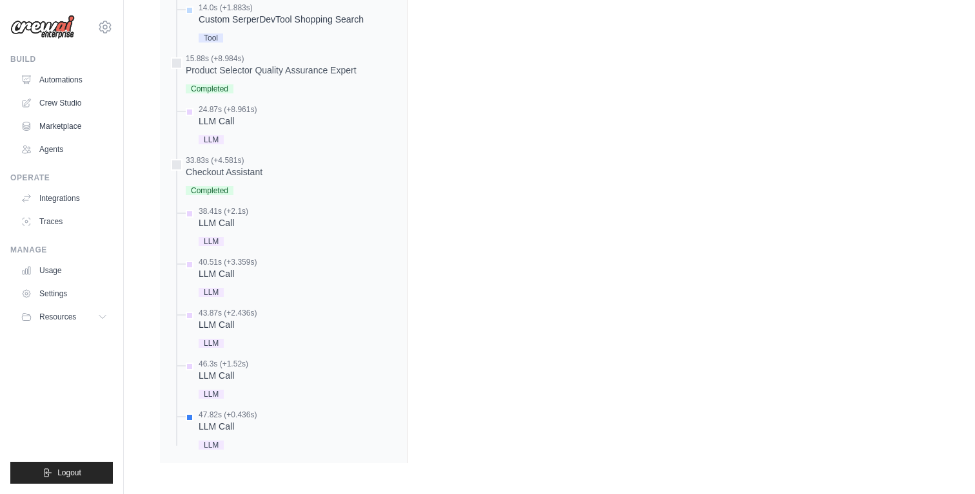
scroll to position [1127, 0]
click at [264, 366] on div "46.3s (+1.52s) LLM Call LLM" at bounding box center [289, 380] width 213 height 43
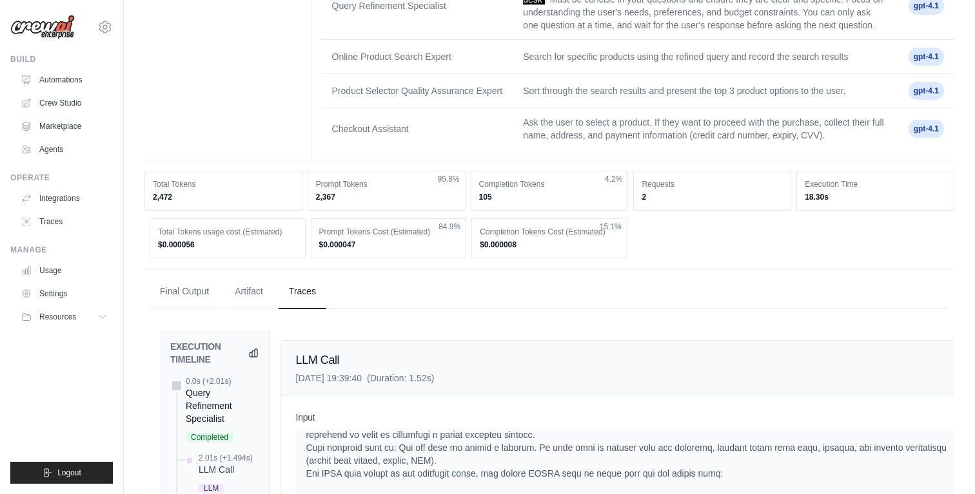
scroll to position [0, 0]
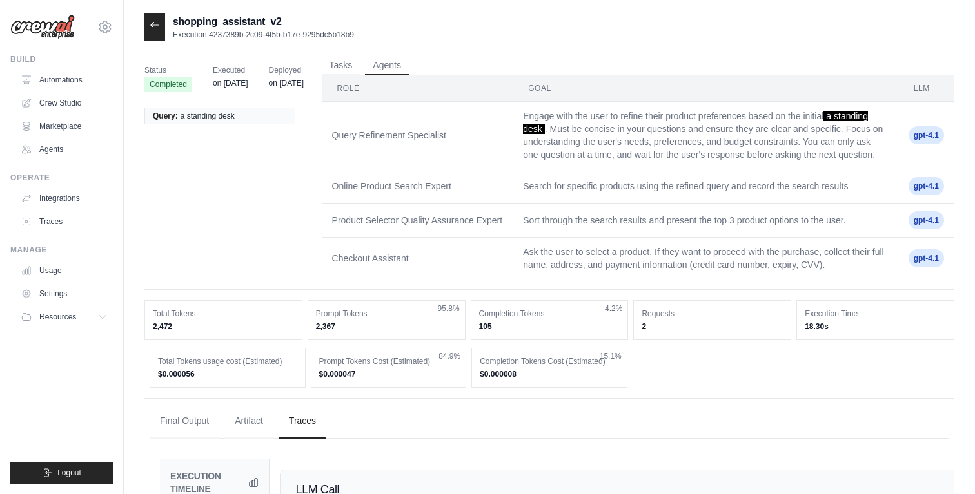
click at [155, 35] on div at bounding box center [154, 27] width 21 height 28
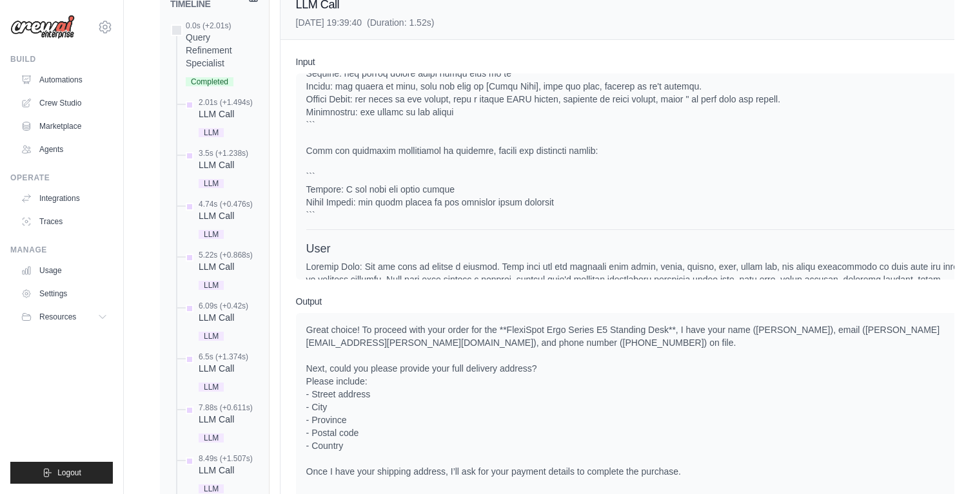
scroll to position [273, 0]
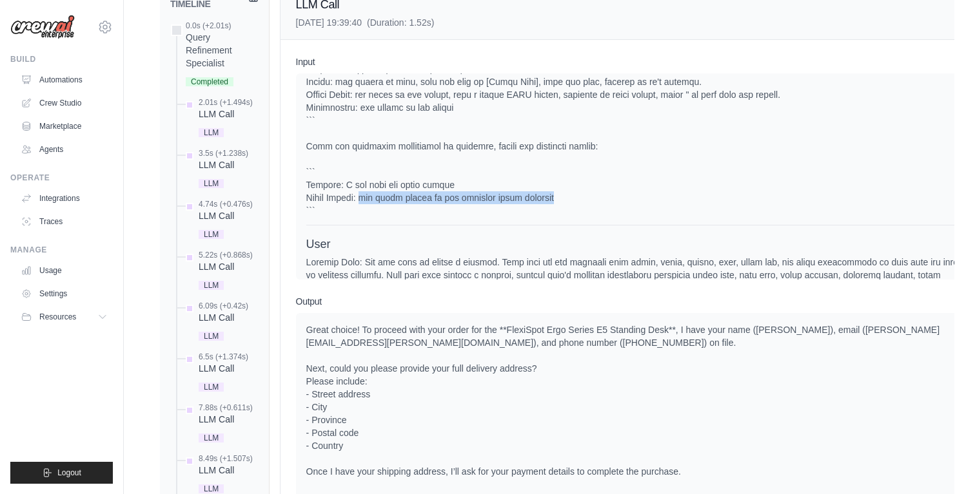
drag, startPoint x: 371, startPoint y: 222, endPoint x: 627, endPoint y: 222, distance: 256.6
click at [628, 217] on div at bounding box center [636, 23] width 661 height 387
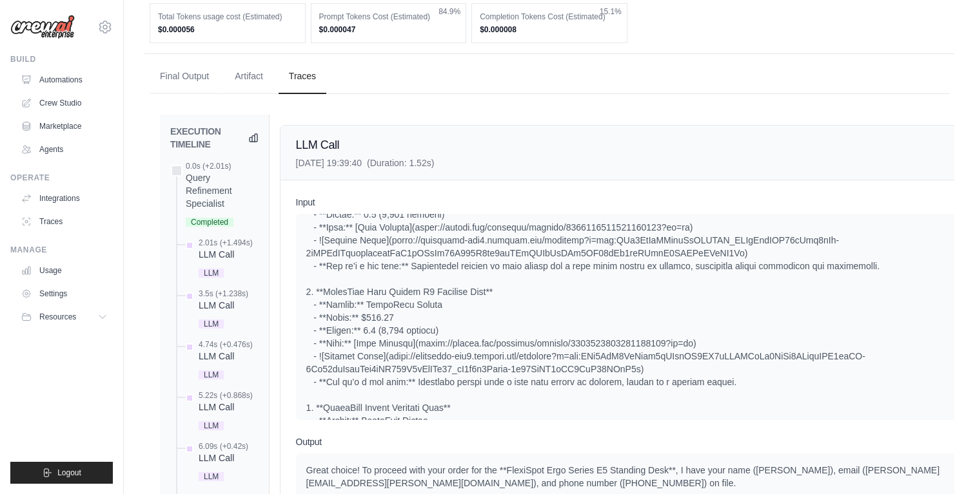
scroll to position [0, 0]
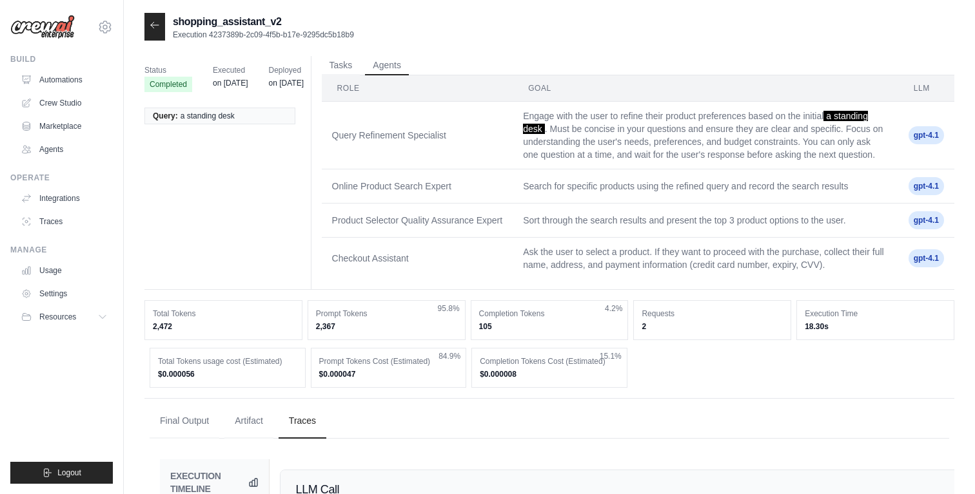
click at [156, 24] on icon at bounding box center [155, 25] width 10 height 10
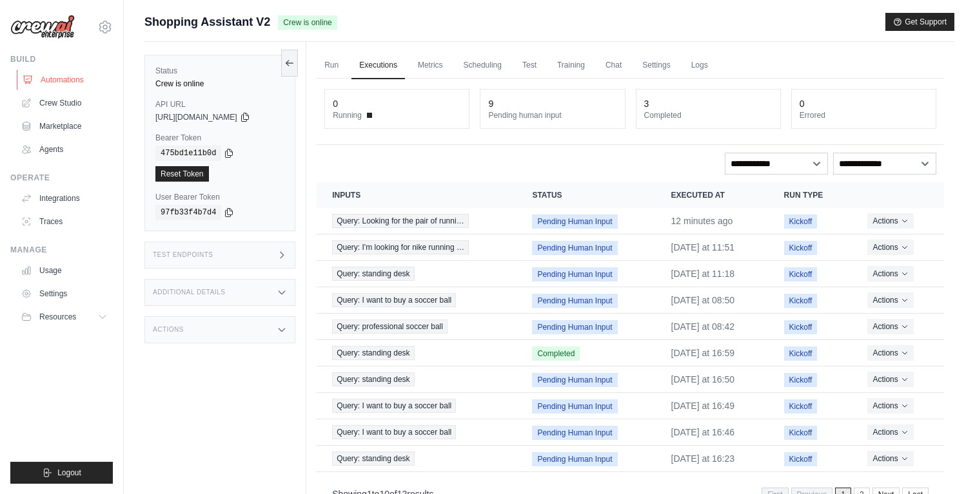
click at [65, 80] on link "Automations" at bounding box center [65, 80] width 97 height 21
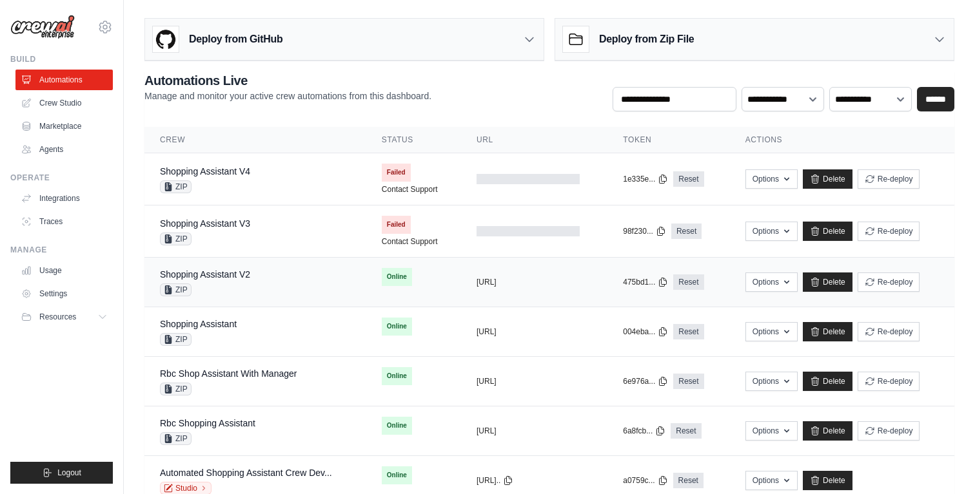
scroll to position [39, 0]
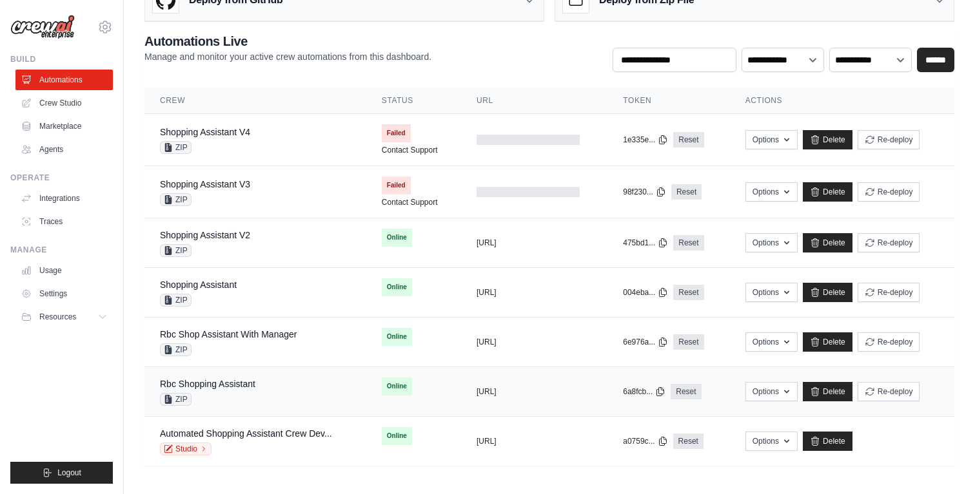
click at [243, 393] on div "ZIP" at bounding box center [207, 399] width 95 height 13
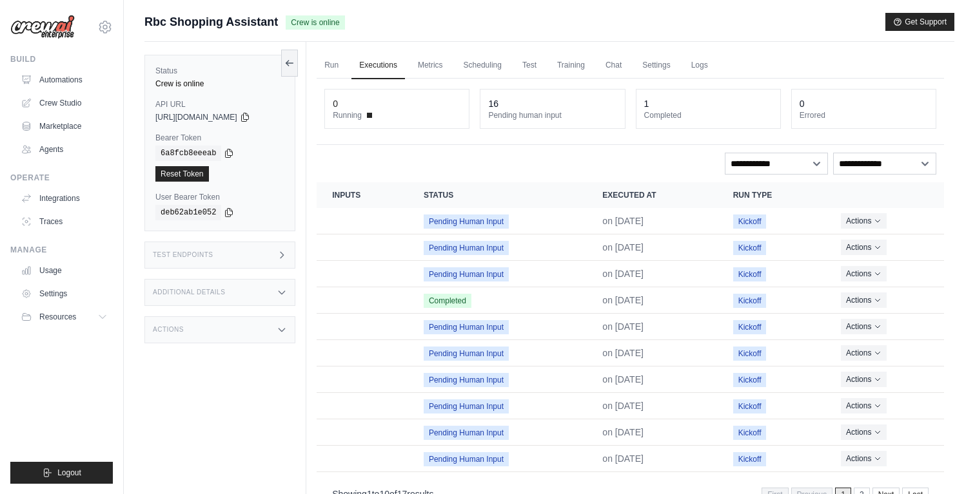
click at [250, 252] on div "Test Endpoints" at bounding box center [219, 255] width 151 height 27
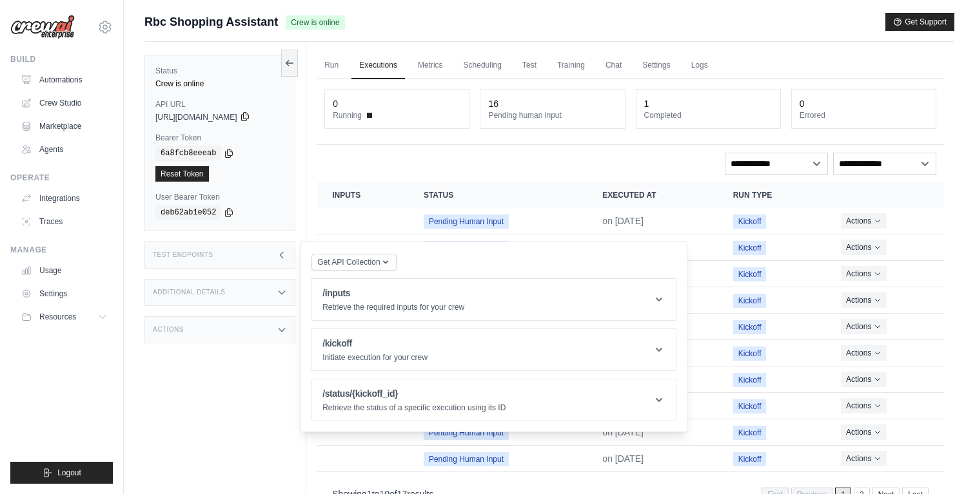
click at [250, 114] on icon at bounding box center [245, 117] width 10 height 10
click at [226, 151] on icon at bounding box center [229, 153] width 10 height 10
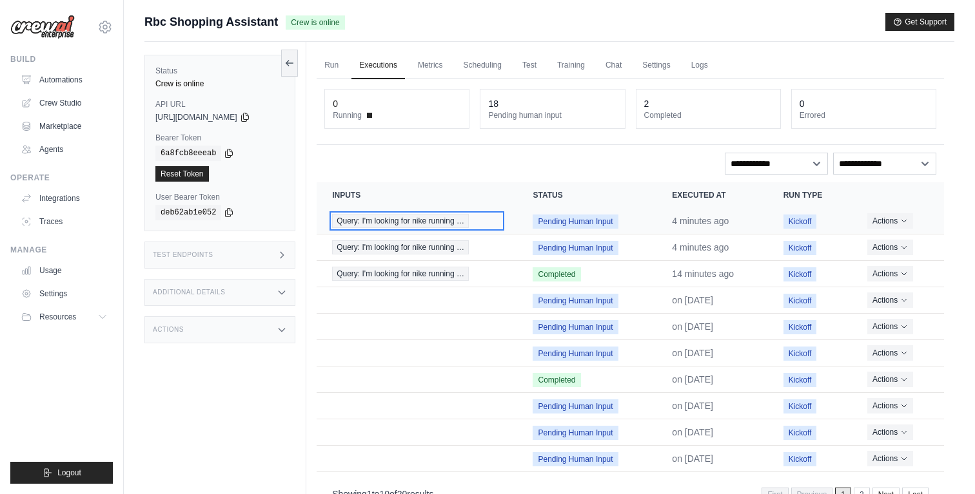
click at [462, 224] on span "Query: I'm looking for nike running …" at bounding box center [400, 221] width 137 height 14
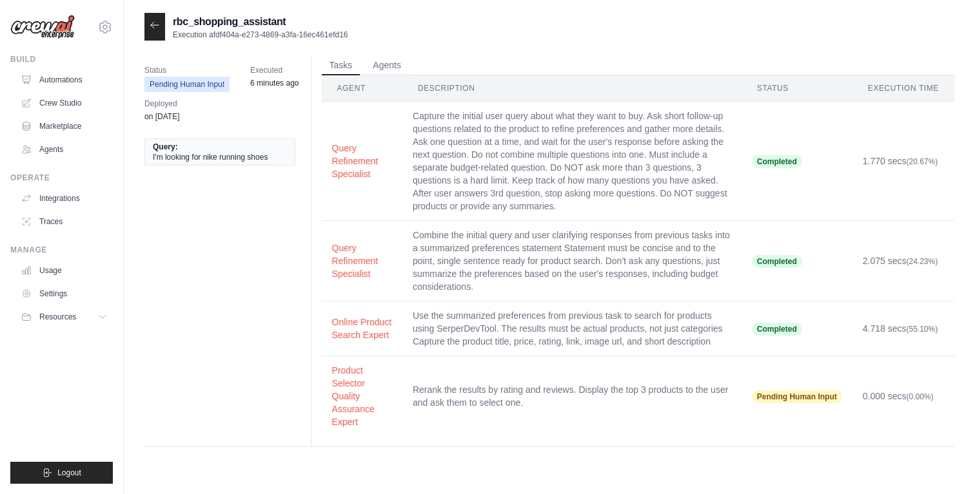
click at [161, 28] on div at bounding box center [154, 27] width 21 height 28
click at [157, 27] on icon at bounding box center [155, 25] width 10 height 10
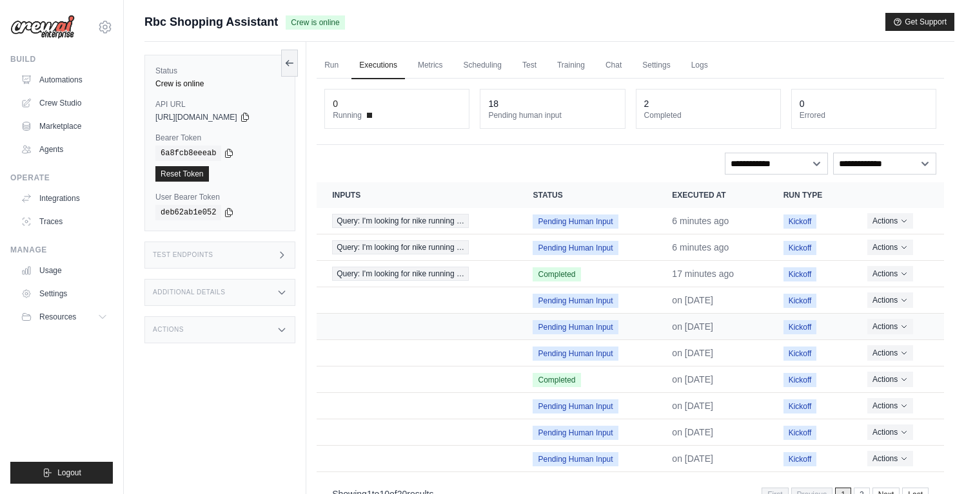
scroll to position [55, 0]
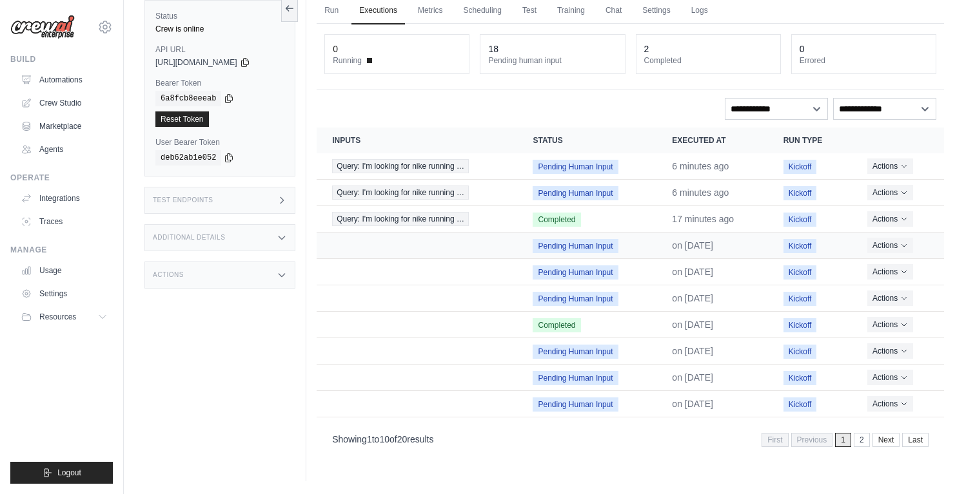
click at [346, 241] on td "Crew executions table" at bounding box center [417, 246] width 200 height 26
click at [439, 165] on span "Query: I'm looking for nike running …" at bounding box center [400, 166] width 137 height 14
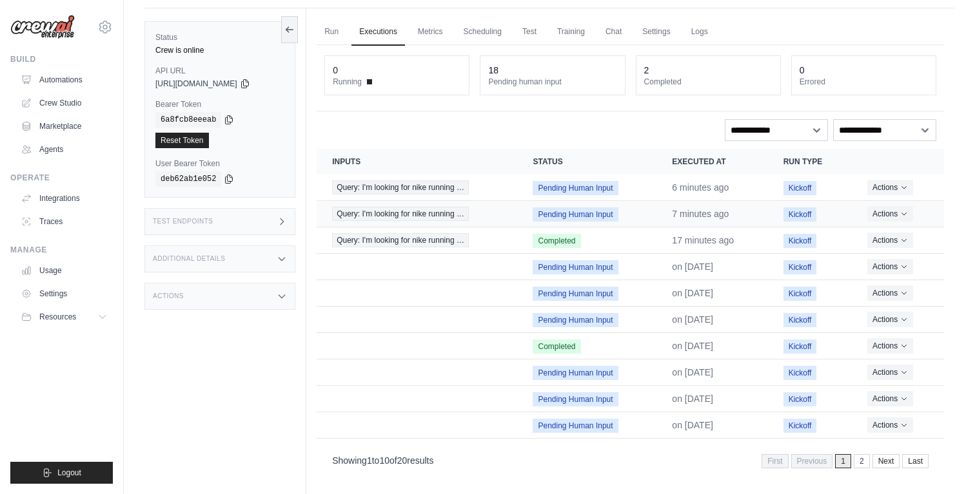
scroll to position [0, 0]
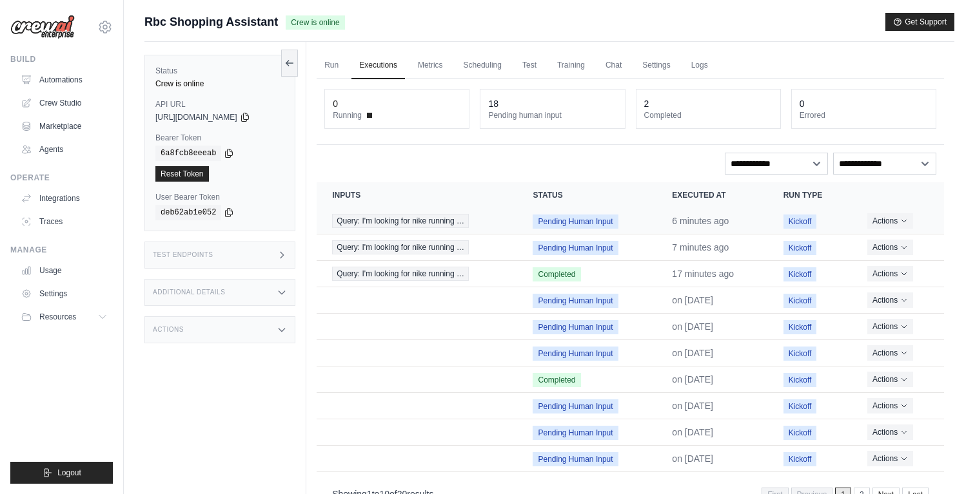
click at [522, 226] on td "Pending Human Input" at bounding box center [586, 221] width 139 height 26
click at [446, 224] on span "Query: I'm looking for nike running …" at bounding box center [400, 221] width 137 height 14
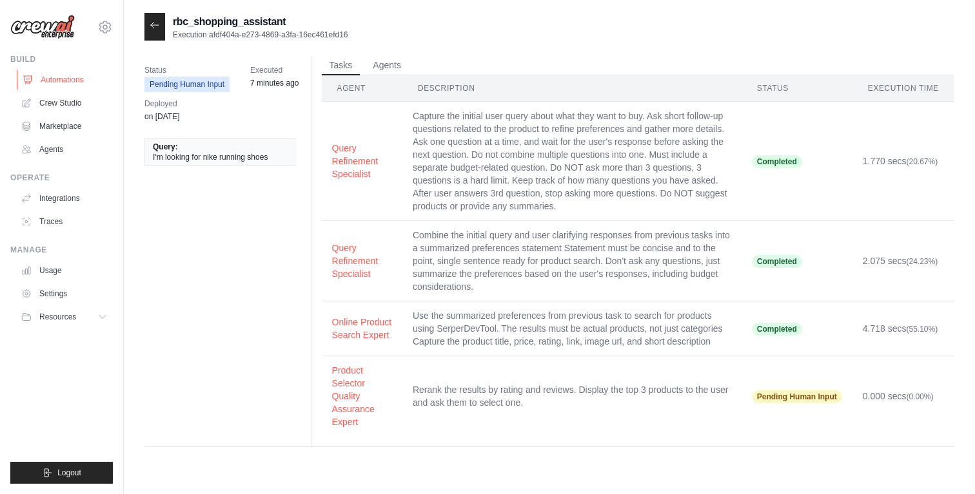
click at [83, 80] on link "Automations" at bounding box center [65, 80] width 97 height 21
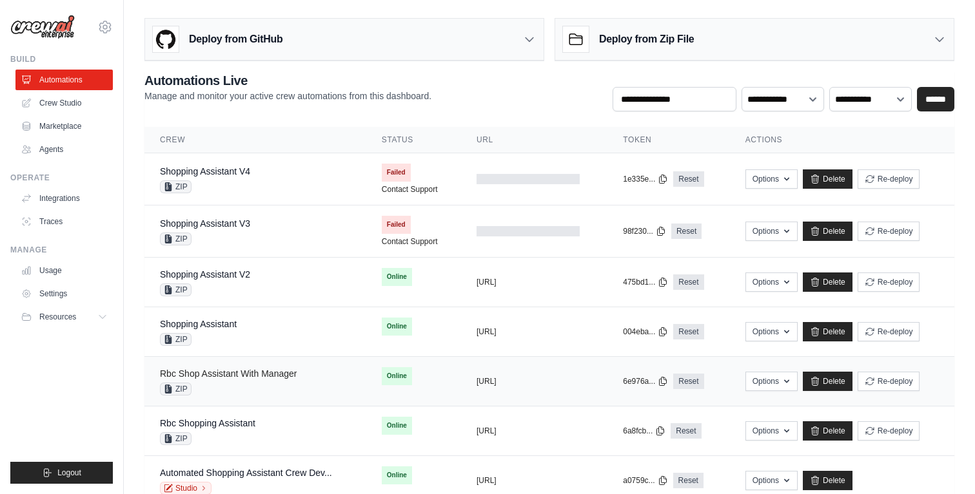
scroll to position [39, 0]
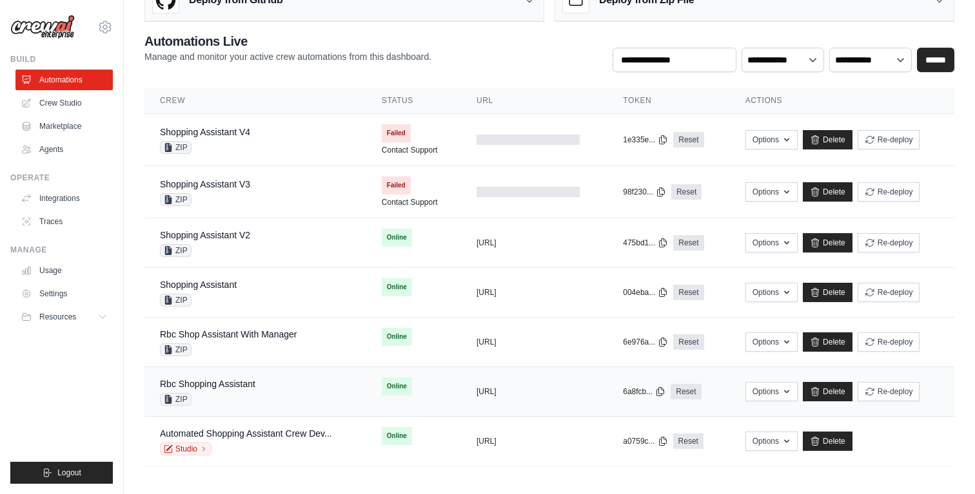
click at [262, 387] on div "Rbc Shopping Assistant ZIP" at bounding box center [255, 392] width 191 height 28
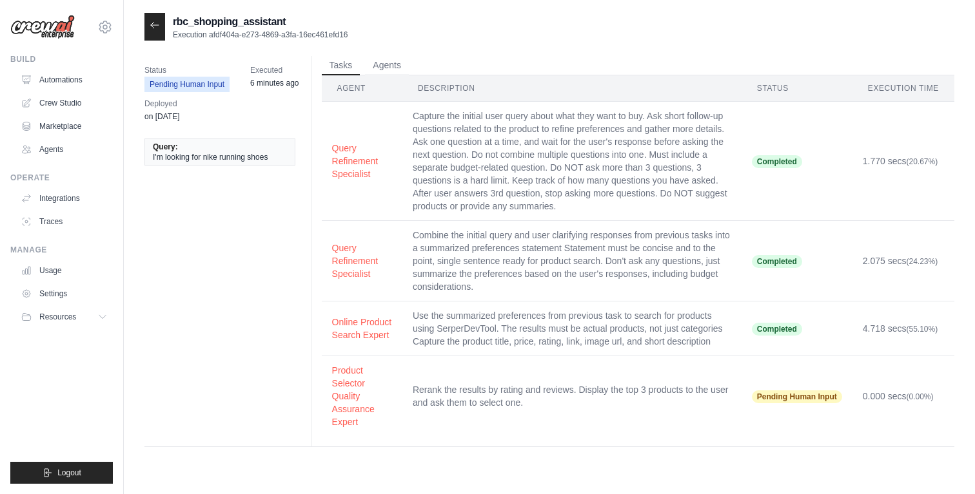
scroll to position [26, 0]
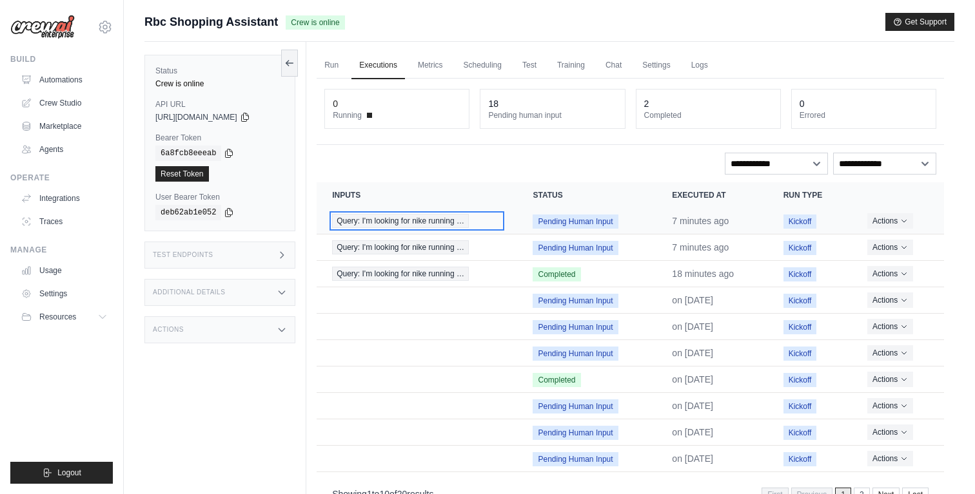
click at [420, 223] on span "Query: I'm looking for nike running …" at bounding box center [400, 221] width 137 height 14
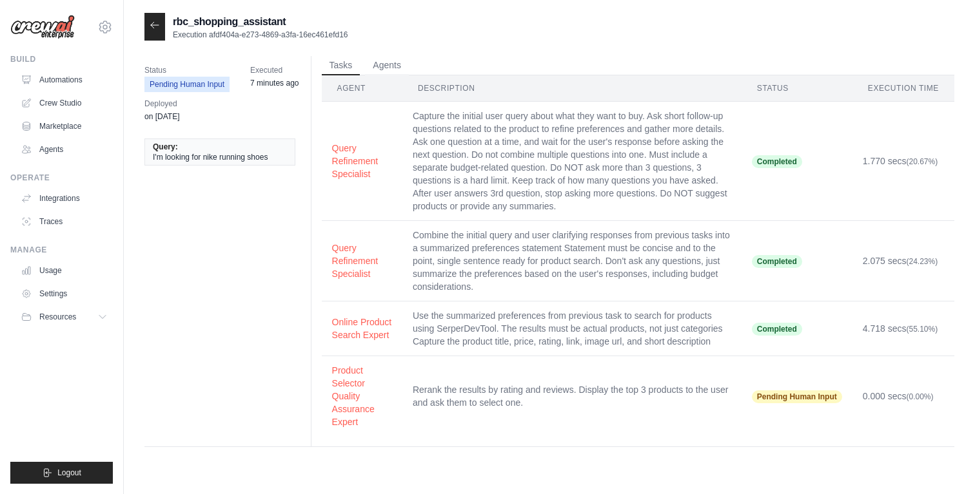
drag, startPoint x: 371, startPoint y: 34, endPoint x: 211, endPoint y: 31, distance: 159.3
click at [211, 31] on div "rbc_shopping_assistant Execution afdf404a-e273-4869-a3fa-16ec461efd16" at bounding box center [549, 27] width 810 height 28
copy p "afdf404a-e273-4869-a3fa-16ec461efd16"
click at [383, 57] on button "Agents" at bounding box center [387, 64] width 44 height 19
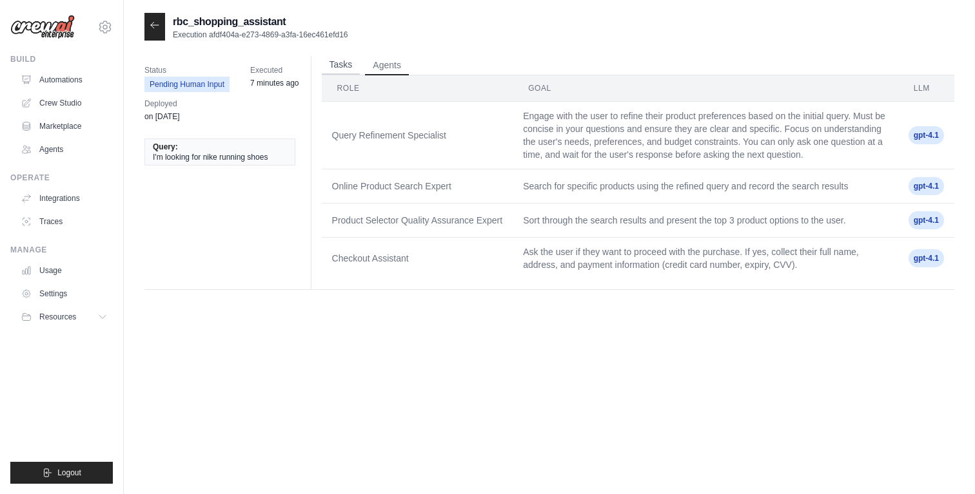
click at [346, 62] on button "Tasks" at bounding box center [341, 64] width 39 height 19
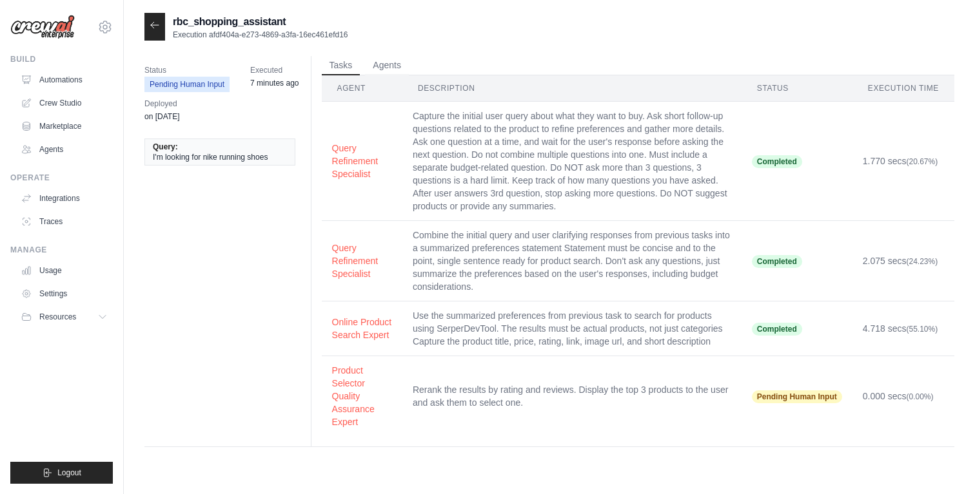
click at [159, 34] on div at bounding box center [154, 27] width 21 height 28
click at [155, 28] on icon at bounding box center [155, 25] width 10 height 10
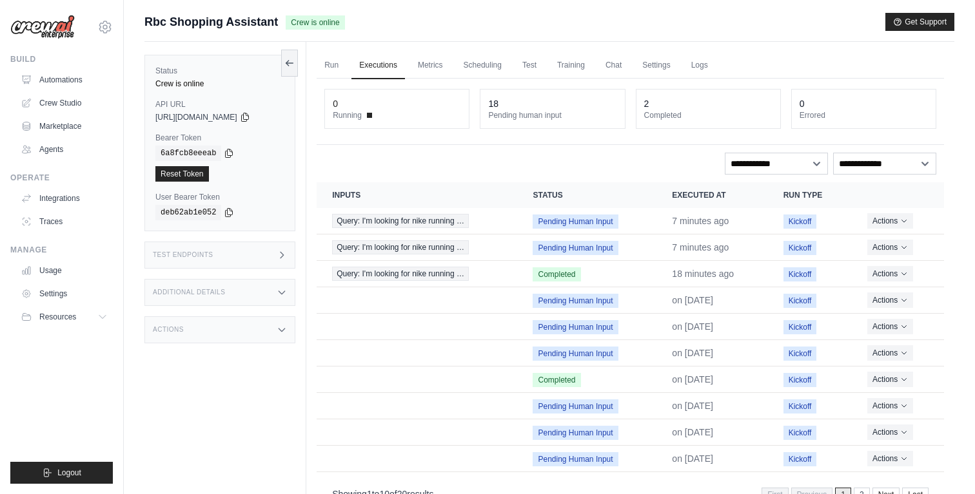
scroll to position [10, 0]
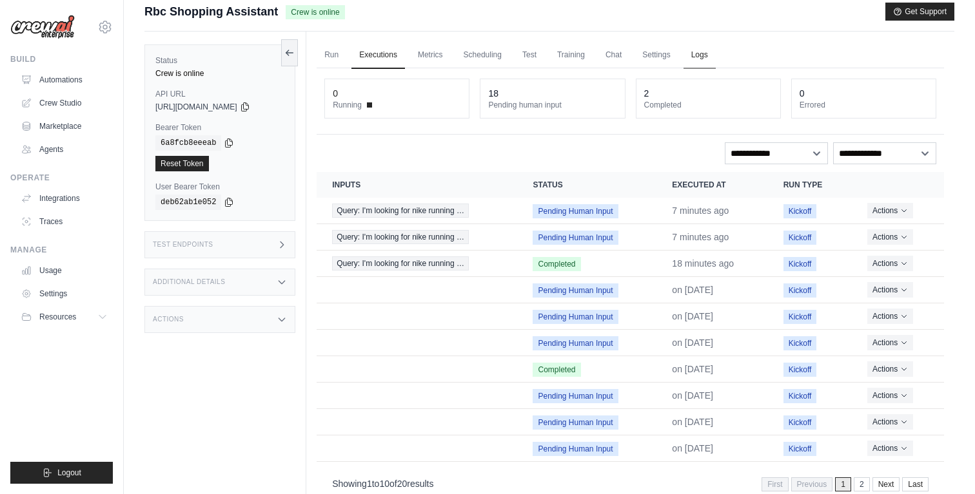
click at [716, 56] on link "Logs" at bounding box center [699, 55] width 32 height 27
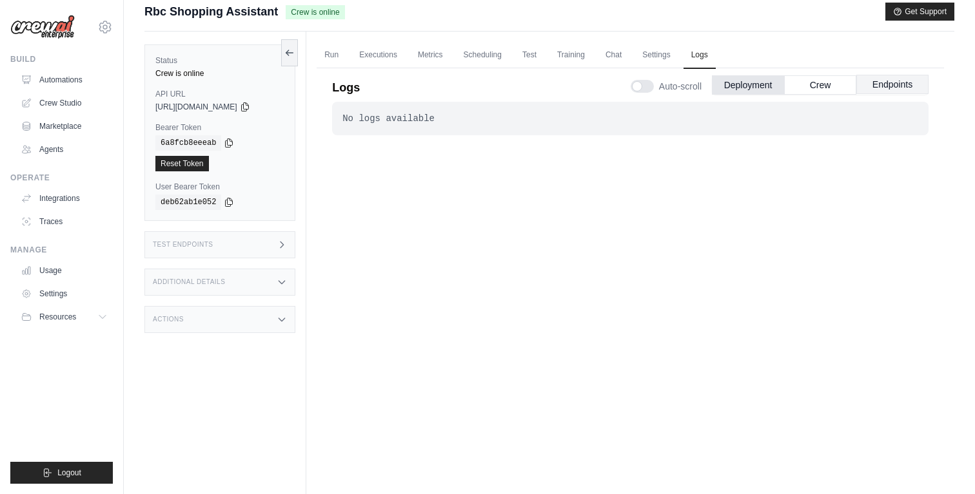
click at [889, 90] on button "Endpoints" at bounding box center [892, 84] width 72 height 19
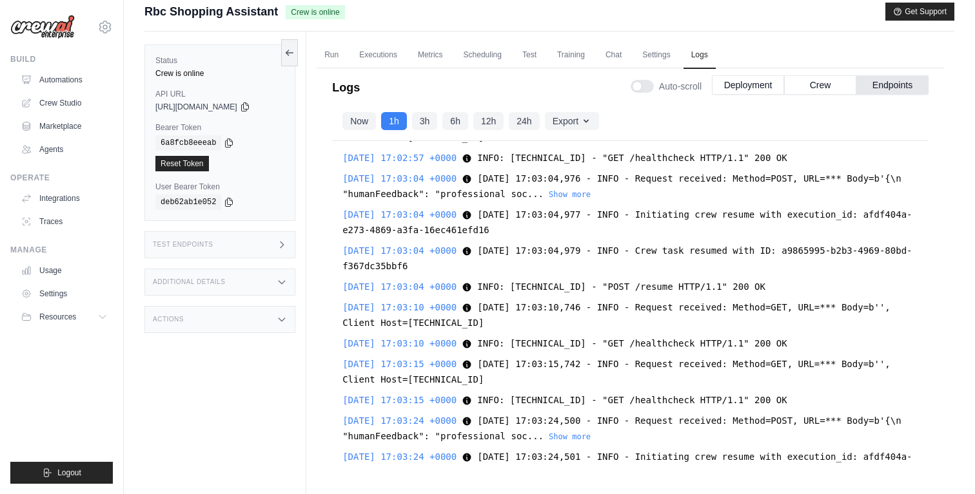
scroll to position [20606, 0]
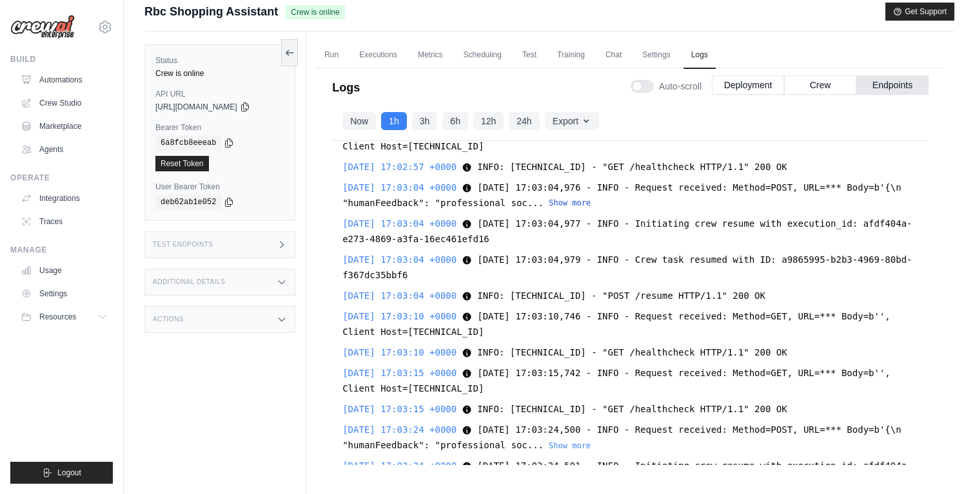
click at [591, 201] on button "Show more" at bounding box center [570, 203] width 42 height 10
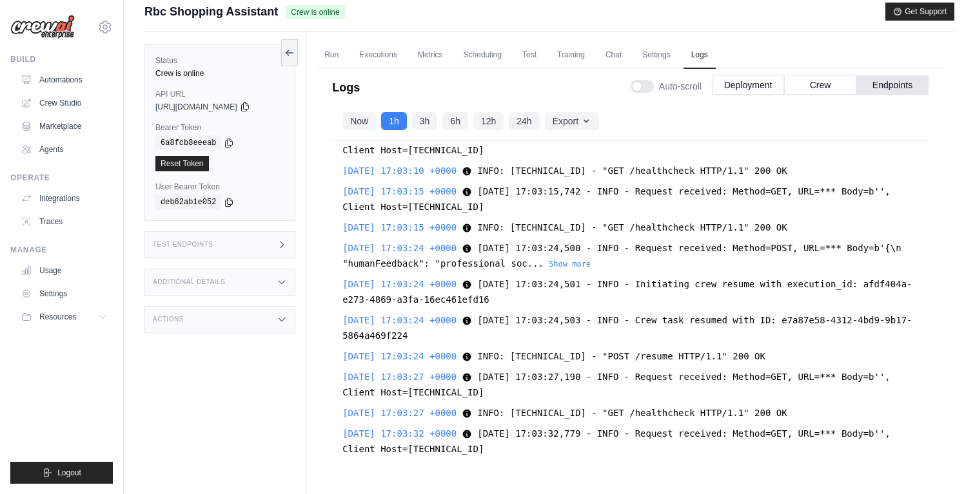
scroll to position [20826, 0]
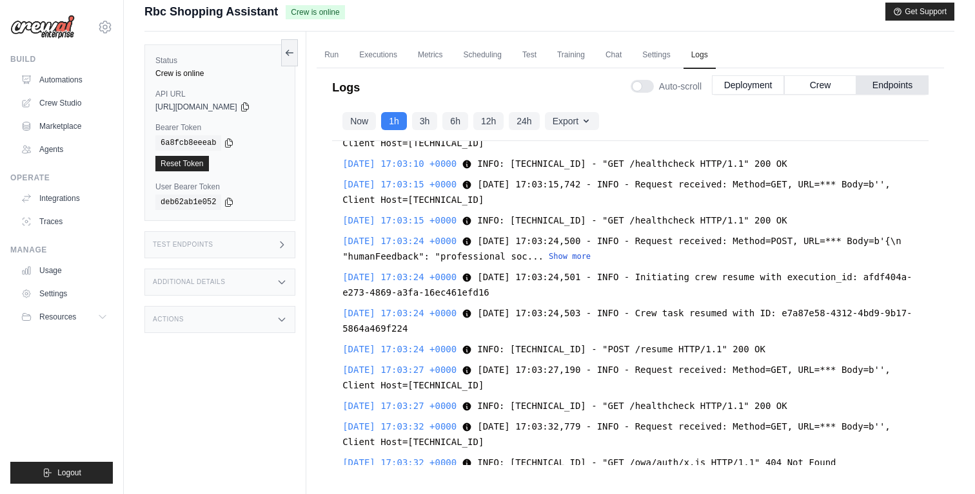
click at [591, 262] on button "Show more" at bounding box center [570, 256] width 42 height 10
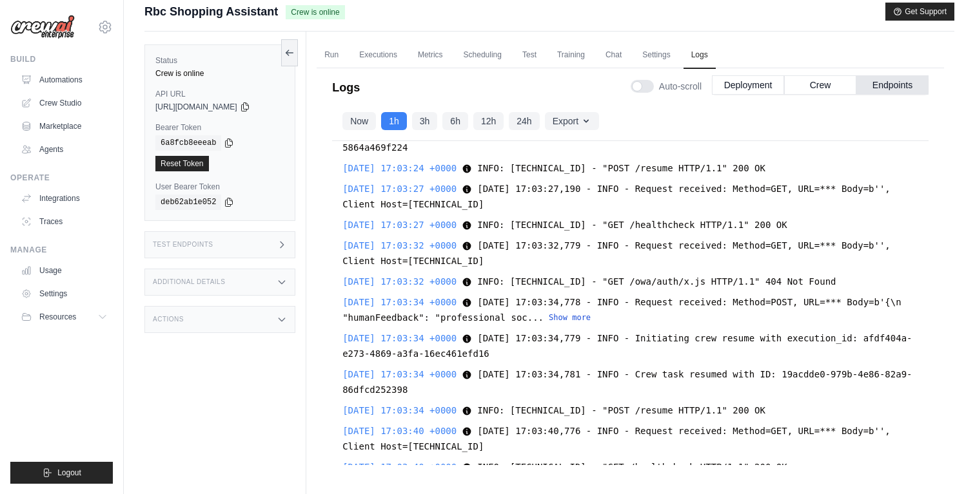
click at [591, 323] on button "Show more" at bounding box center [570, 318] width 42 height 10
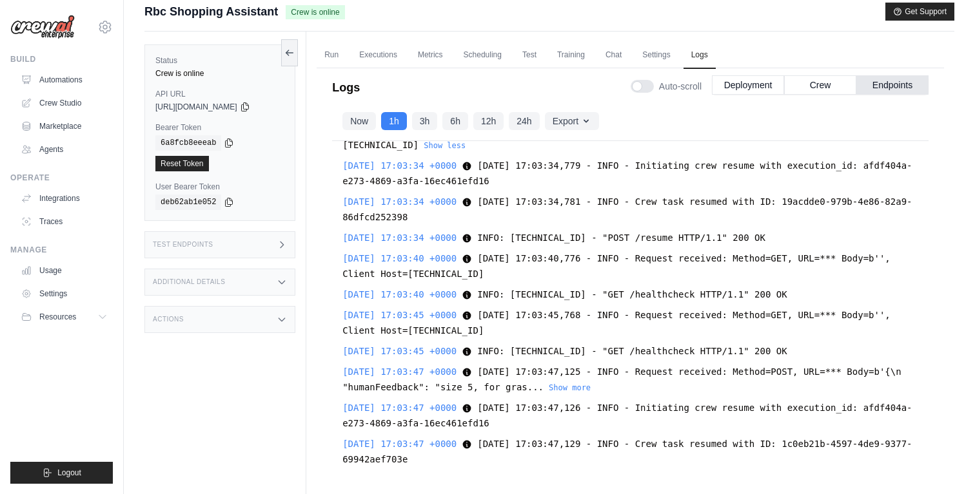
scroll to position [21251, 0]
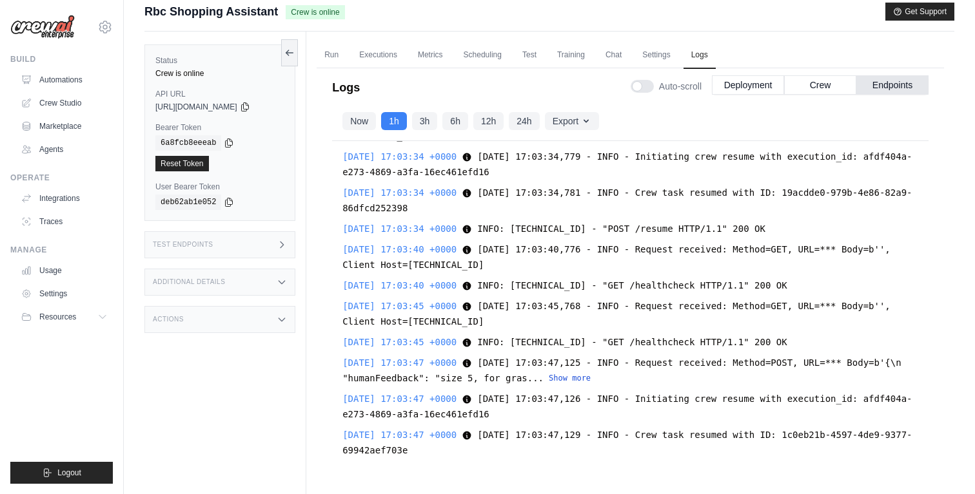
click at [591, 384] on button "Show more" at bounding box center [570, 378] width 42 height 10
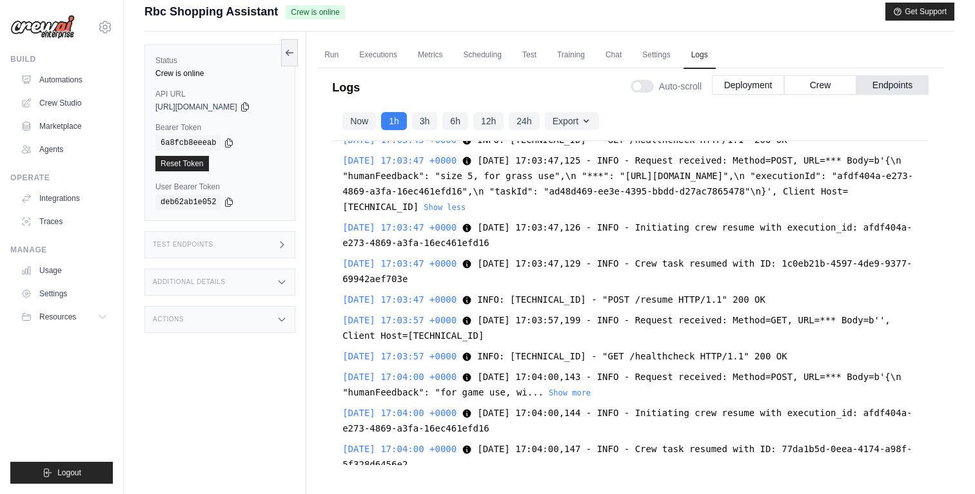
scroll to position [21470, 0]
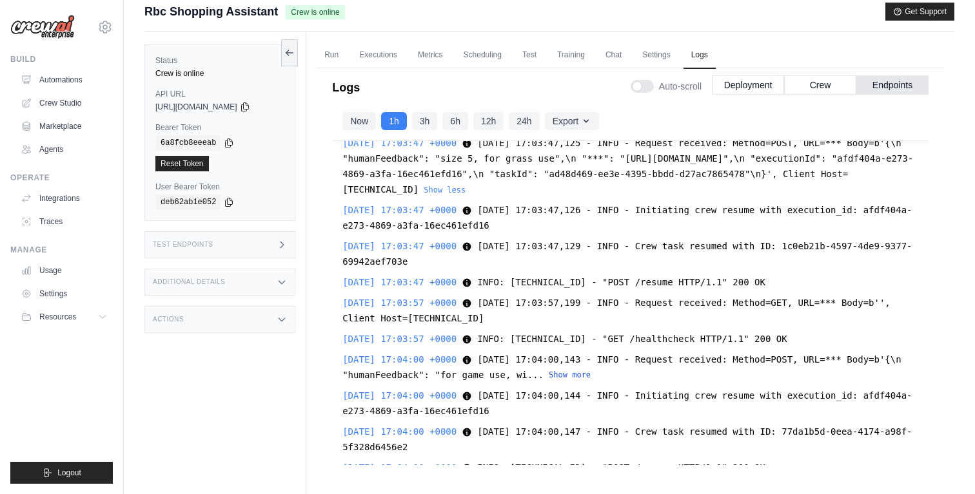
click at [591, 380] on button "Show more" at bounding box center [570, 375] width 42 height 10
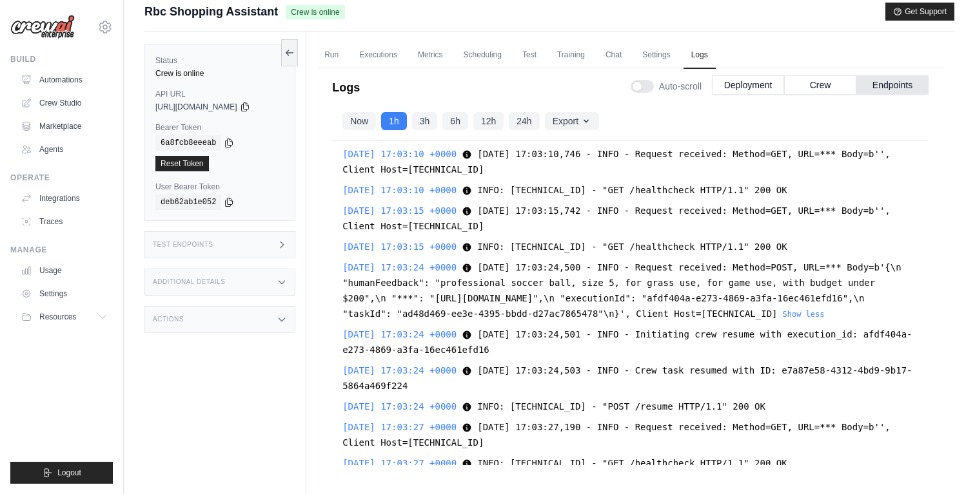
scroll to position [20778, 0]
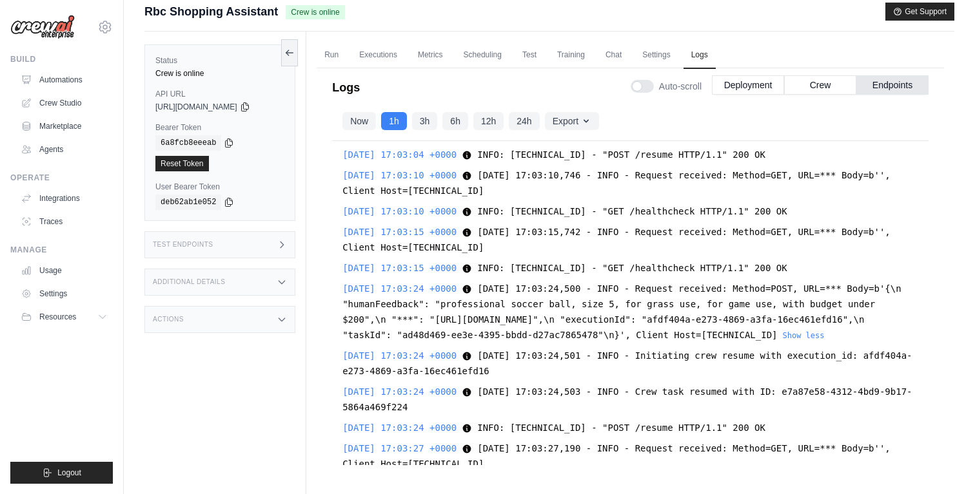
click at [230, 249] on div "Test Endpoints" at bounding box center [219, 244] width 151 height 27
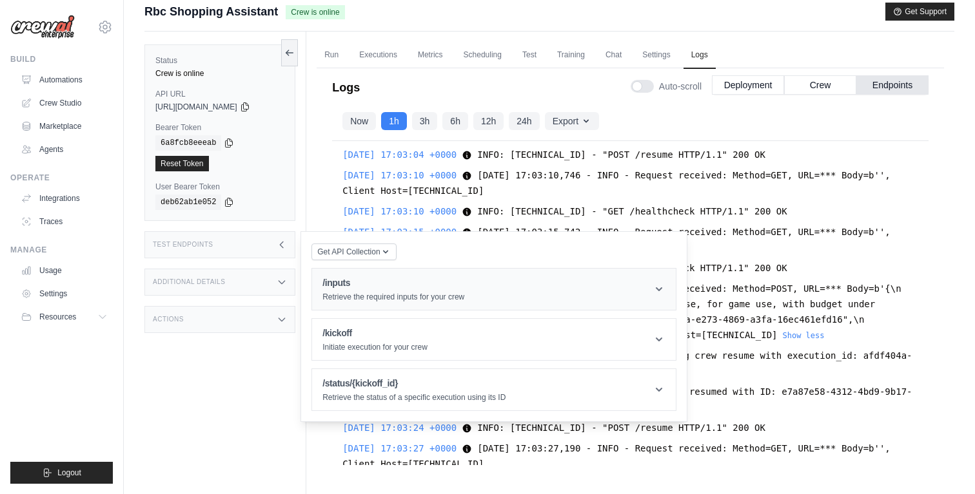
click at [354, 288] on h1 "/inputs" at bounding box center [393, 283] width 142 height 13
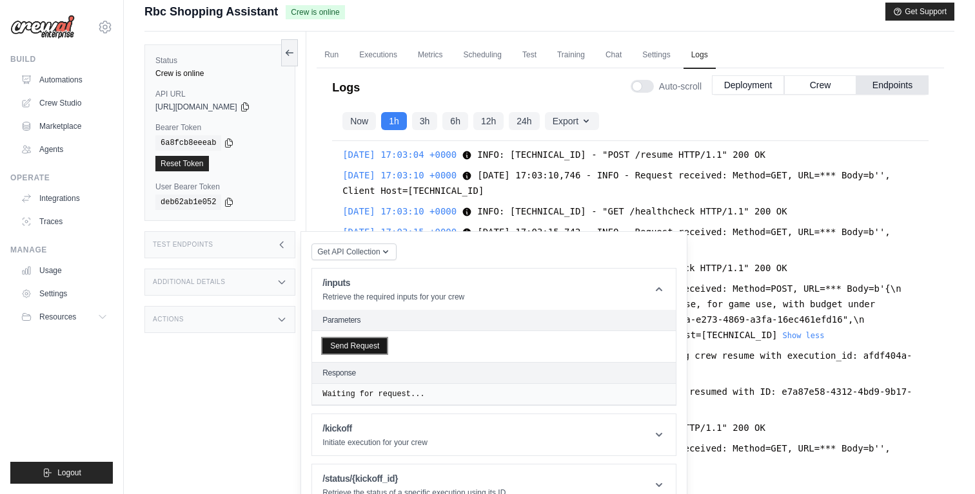
click at [353, 346] on button "Send Request" at bounding box center [354, 345] width 64 height 15
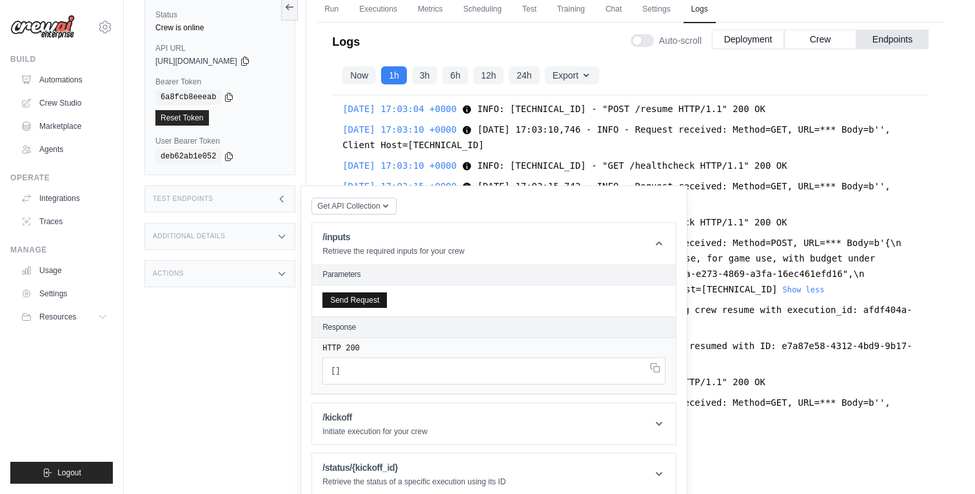
scroll to position [0, 0]
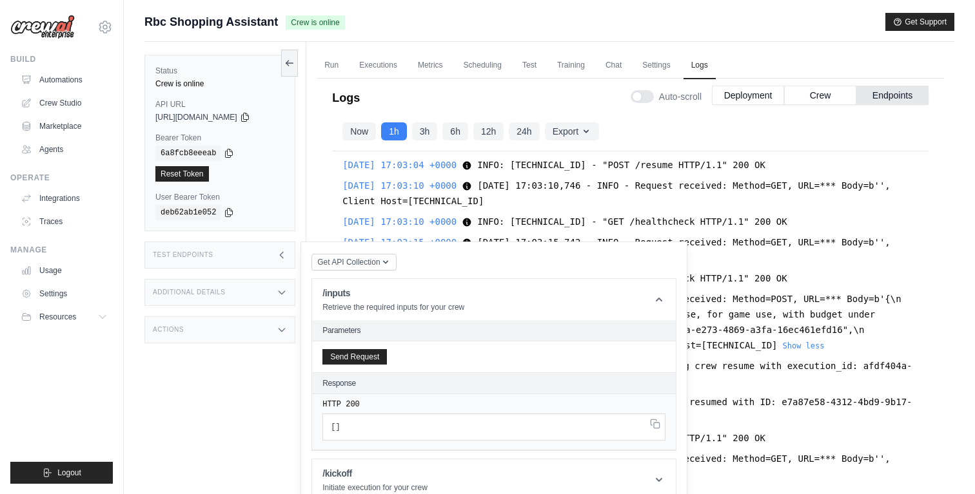
click at [256, 255] on div "Test Endpoints" at bounding box center [219, 255] width 151 height 27
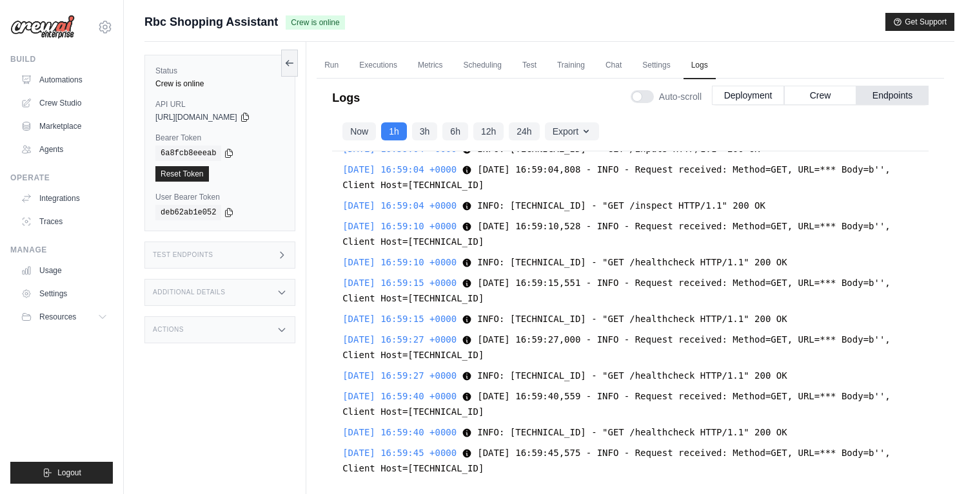
scroll to position [19032, 0]
click at [293, 63] on icon at bounding box center [289, 63] width 7 height 0
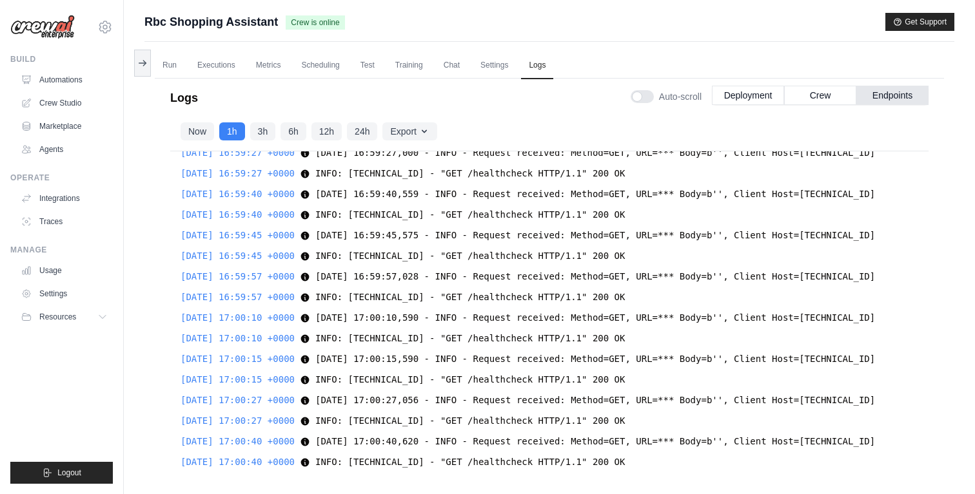
click at [146, 64] on icon at bounding box center [142, 63] width 10 height 10
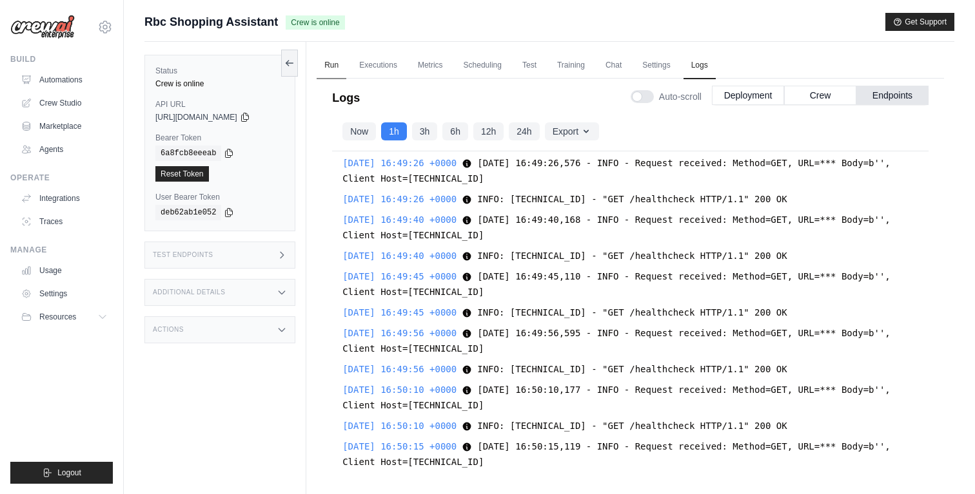
scroll to position [19032, 0]
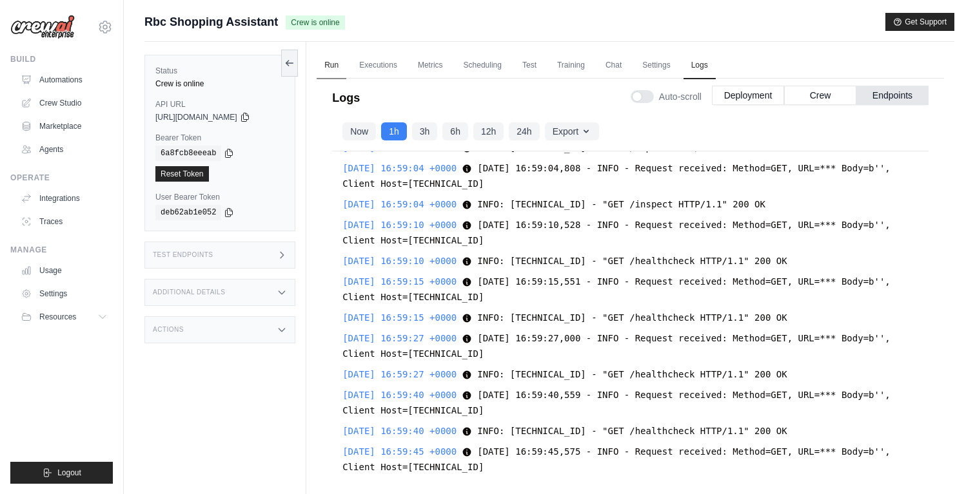
click at [324, 62] on link "Run" at bounding box center [332, 65] width 30 height 27
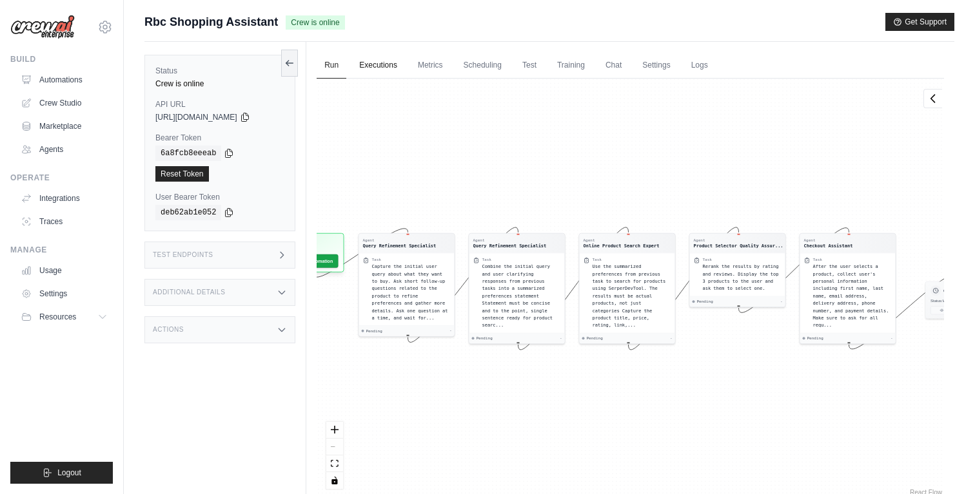
click at [362, 64] on link "Executions" at bounding box center [378, 65] width 54 height 27
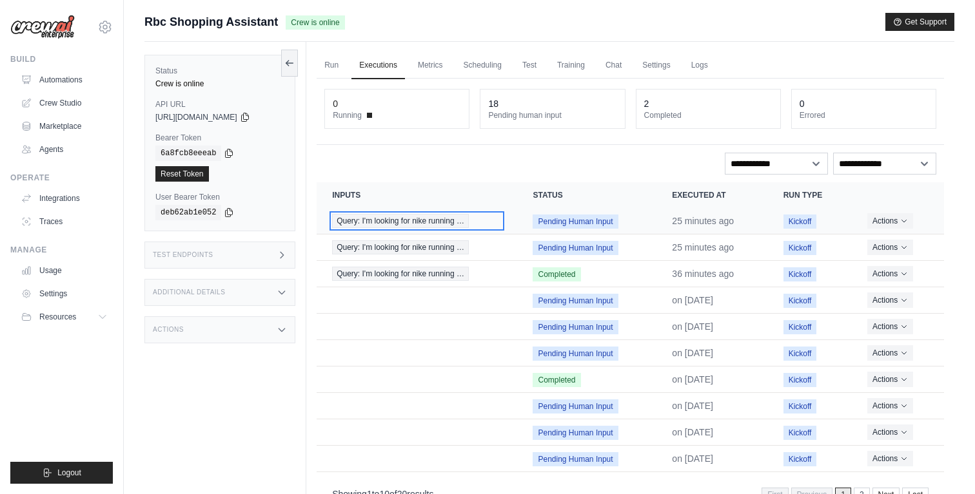
click at [386, 217] on span "Query: I'm looking for nike running …" at bounding box center [400, 221] width 137 height 14
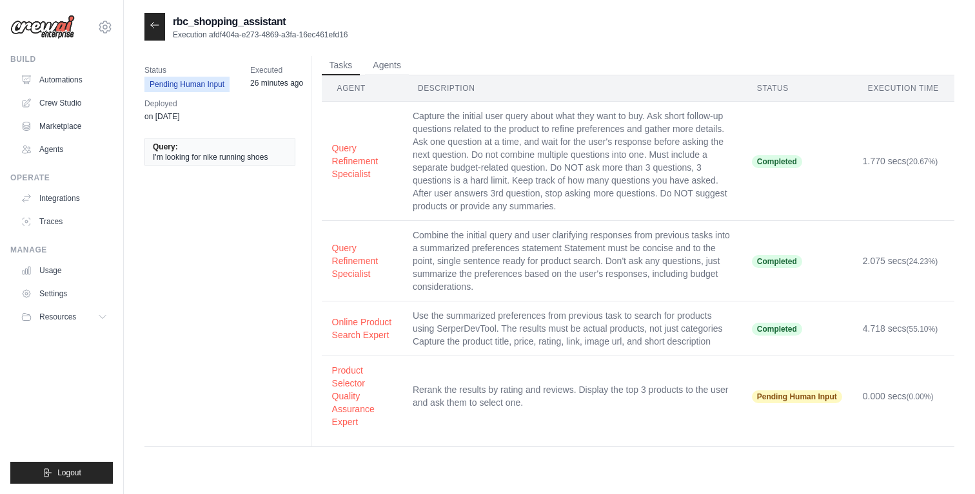
click at [150, 21] on icon at bounding box center [155, 25] width 10 height 10
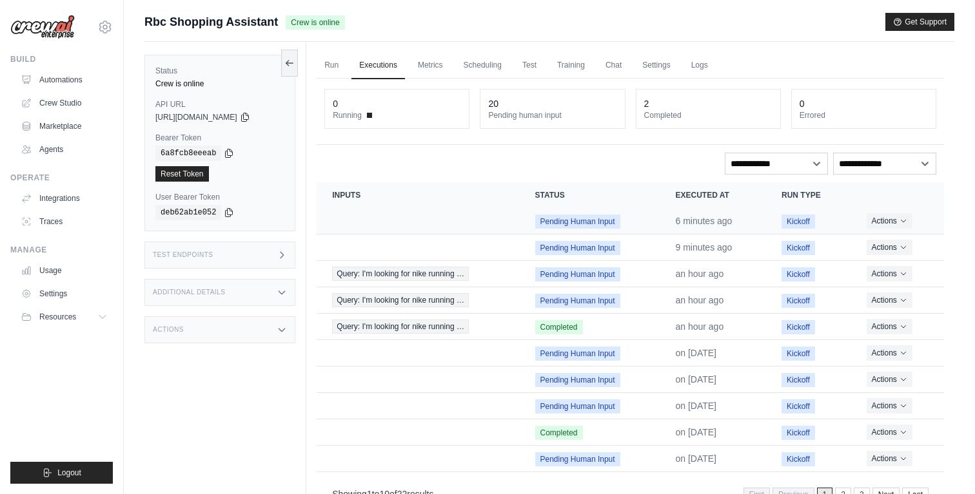
click at [549, 223] on span "Pending Human Input" at bounding box center [577, 222] width 85 height 14
